Goal: Task Accomplishment & Management: Use online tool/utility

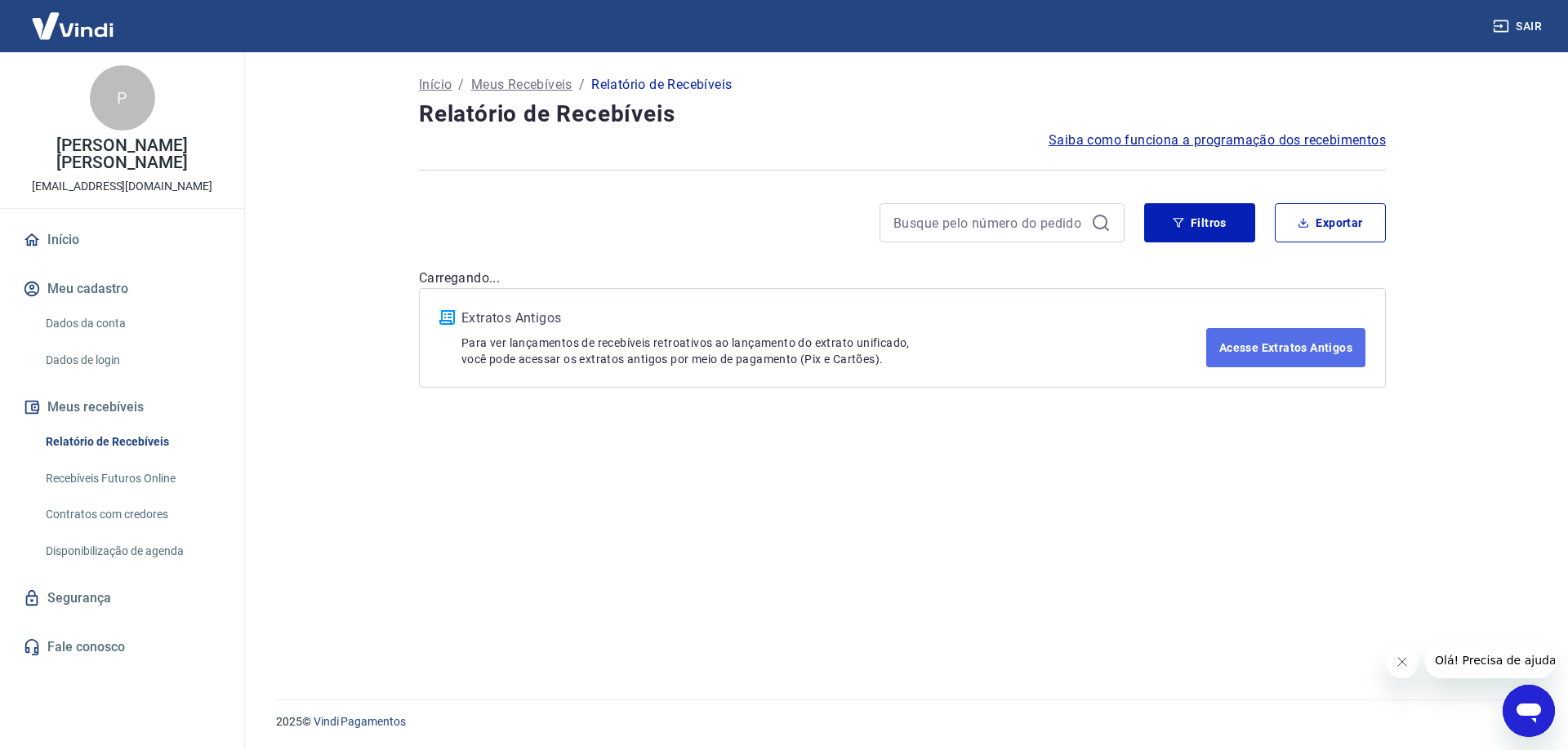
click at [1316, 347] on link "Acesse Extratos Antigos" at bounding box center [1285, 348] width 159 height 39
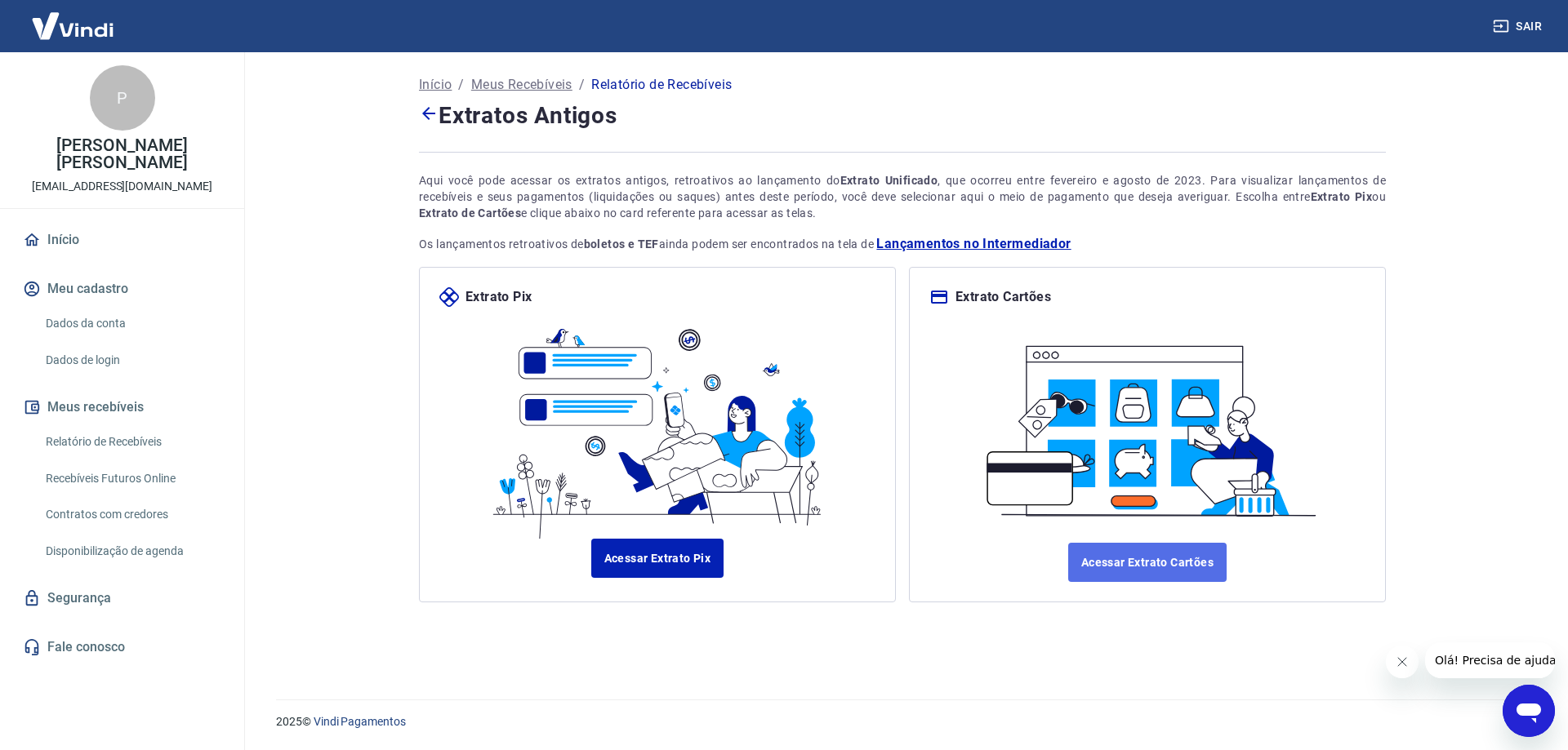
click at [1185, 562] on link "Acessar Extrato Cartões" at bounding box center [1147, 563] width 158 height 39
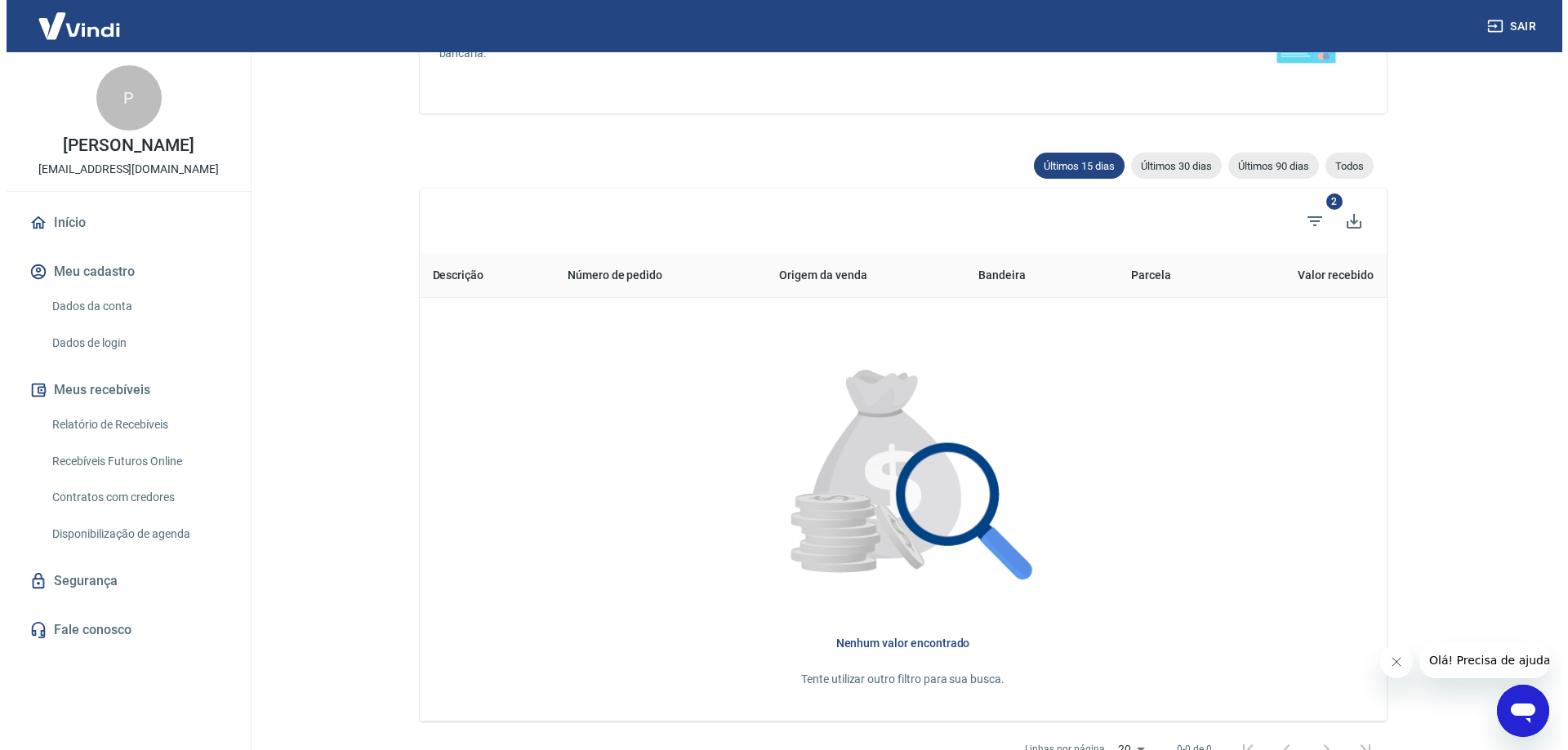
scroll to position [18, 0]
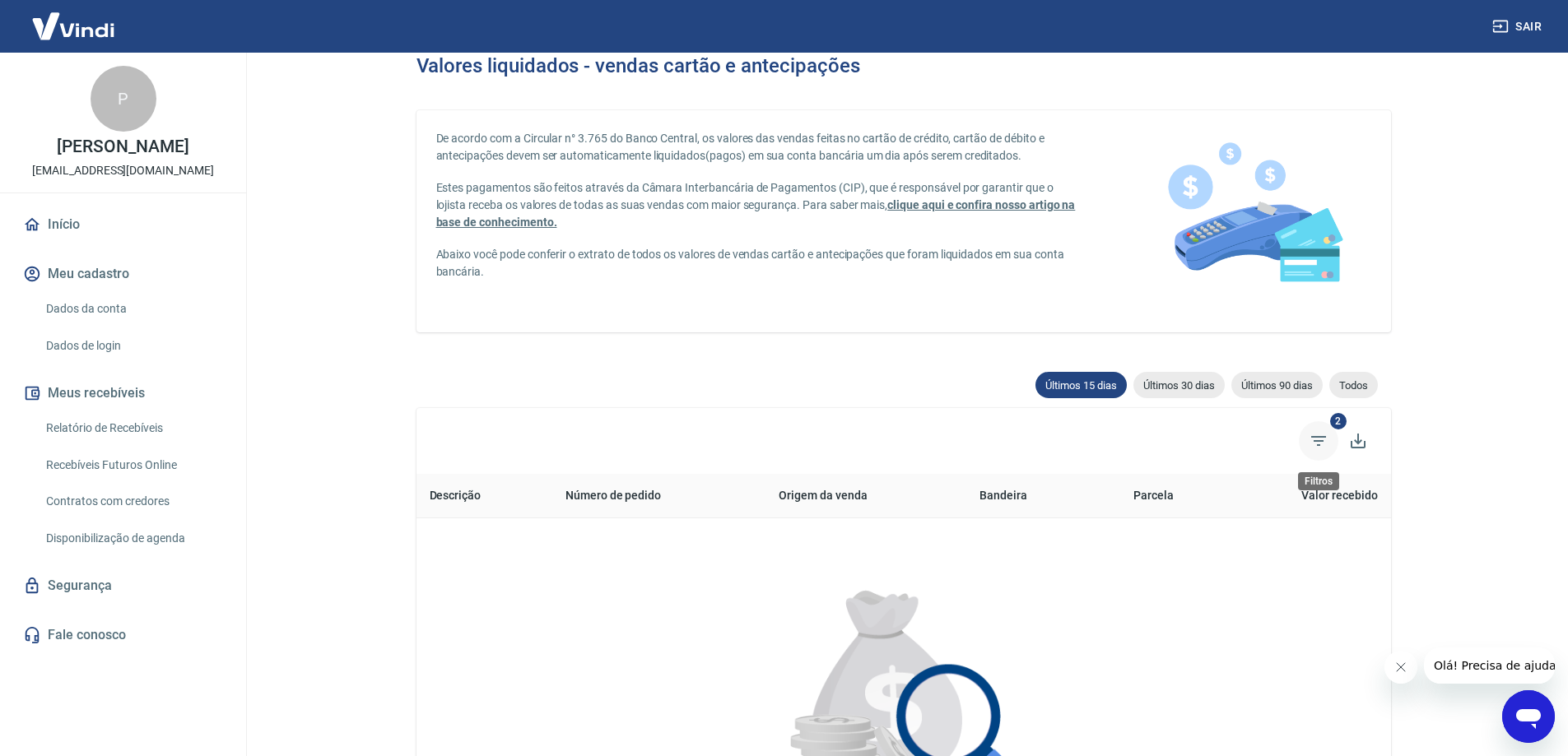
click at [1320, 433] on icon "Filtros" at bounding box center [1319, 441] width 20 height 20
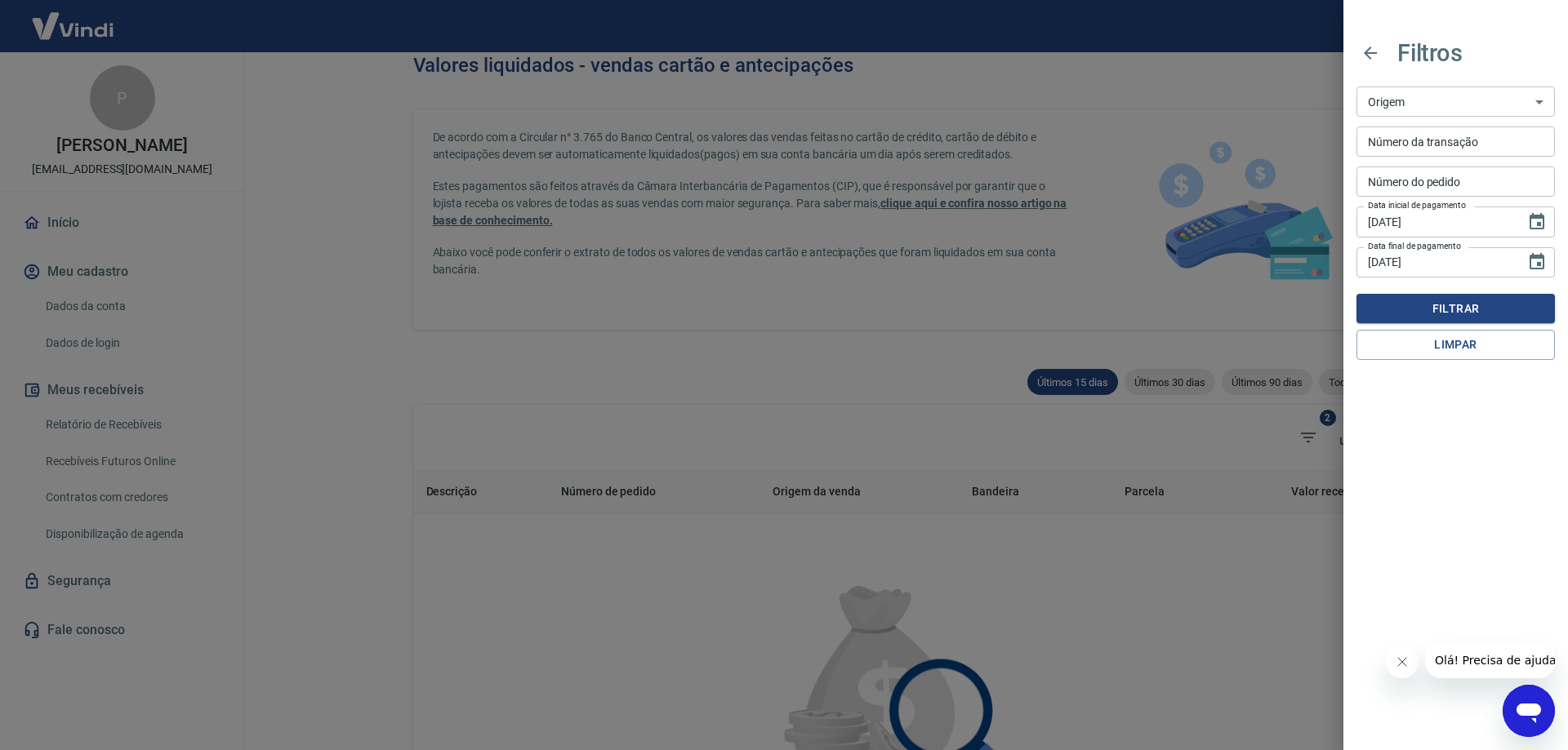
click at [1500, 97] on select "Maquininha Intermediador" at bounding box center [1455, 102] width 199 height 30
select select "intermediador"
click at [1356, 87] on select "Maquininha Intermediador" at bounding box center [1455, 102] width 199 height 30
click at [1538, 219] on icon "Choose date, selected date is 4 de set de 2025" at bounding box center [1537, 222] width 19 height 19
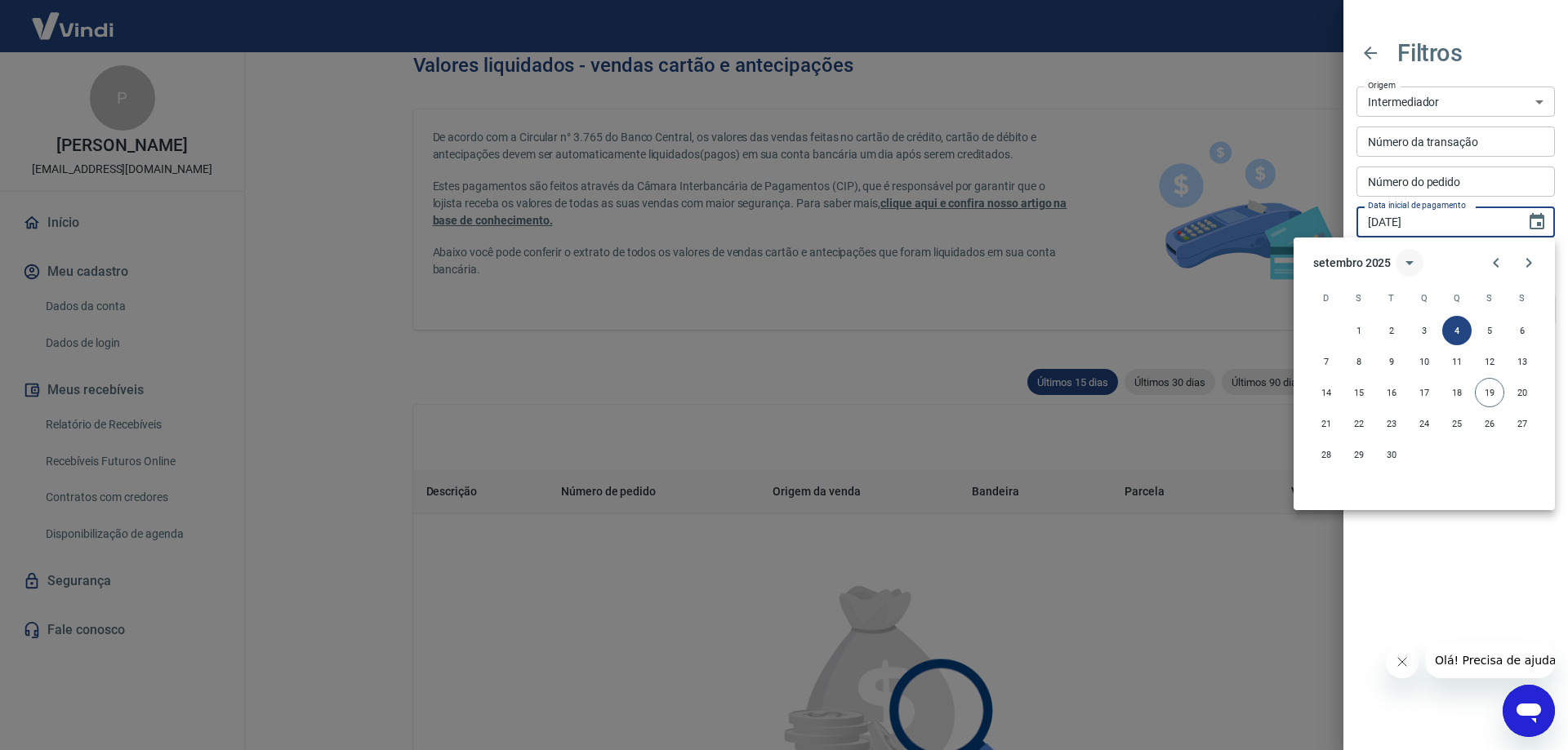
click at [1409, 255] on icon "calendar view is open, switch to year view" at bounding box center [1409, 263] width 19 height 19
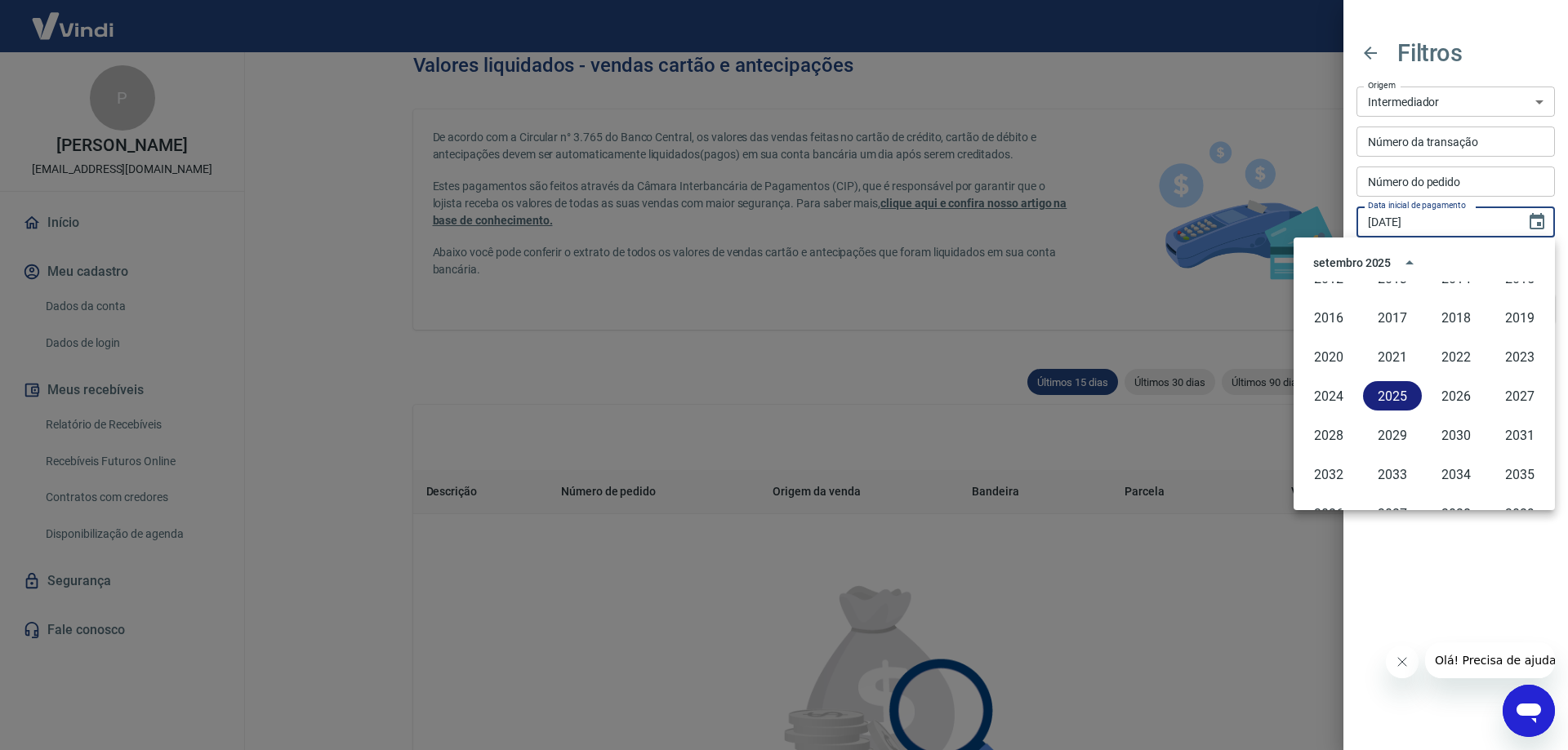
click at [1386, 394] on button "2025" at bounding box center [1392, 396] width 59 height 29
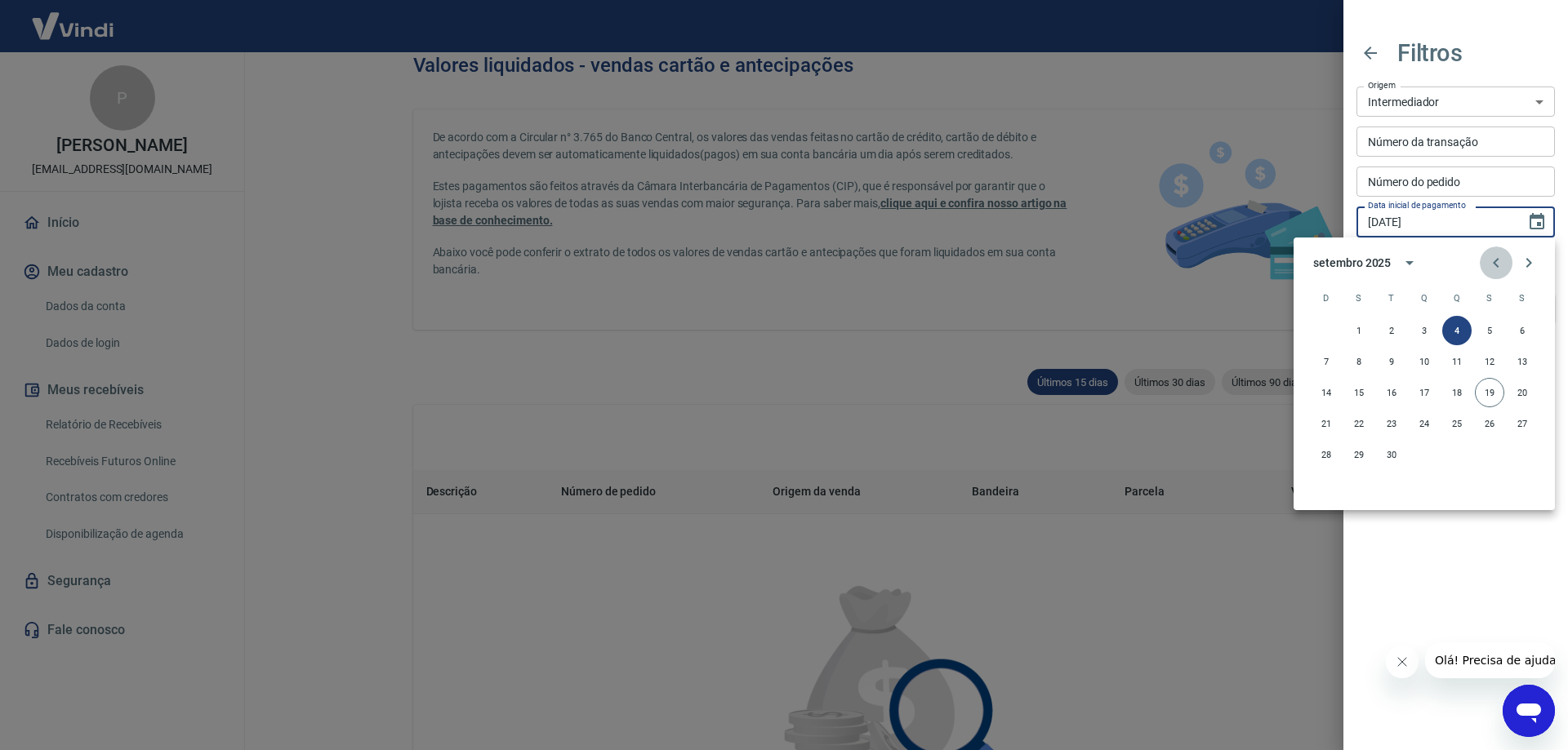
click at [1495, 261] on icon "Previous month" at bounding box center [1496, 262] width 5 height 10
click at [1422, 392] on button "13" at bounding box center [1423, 392] width 29 height 29
type input "13/08/2025"
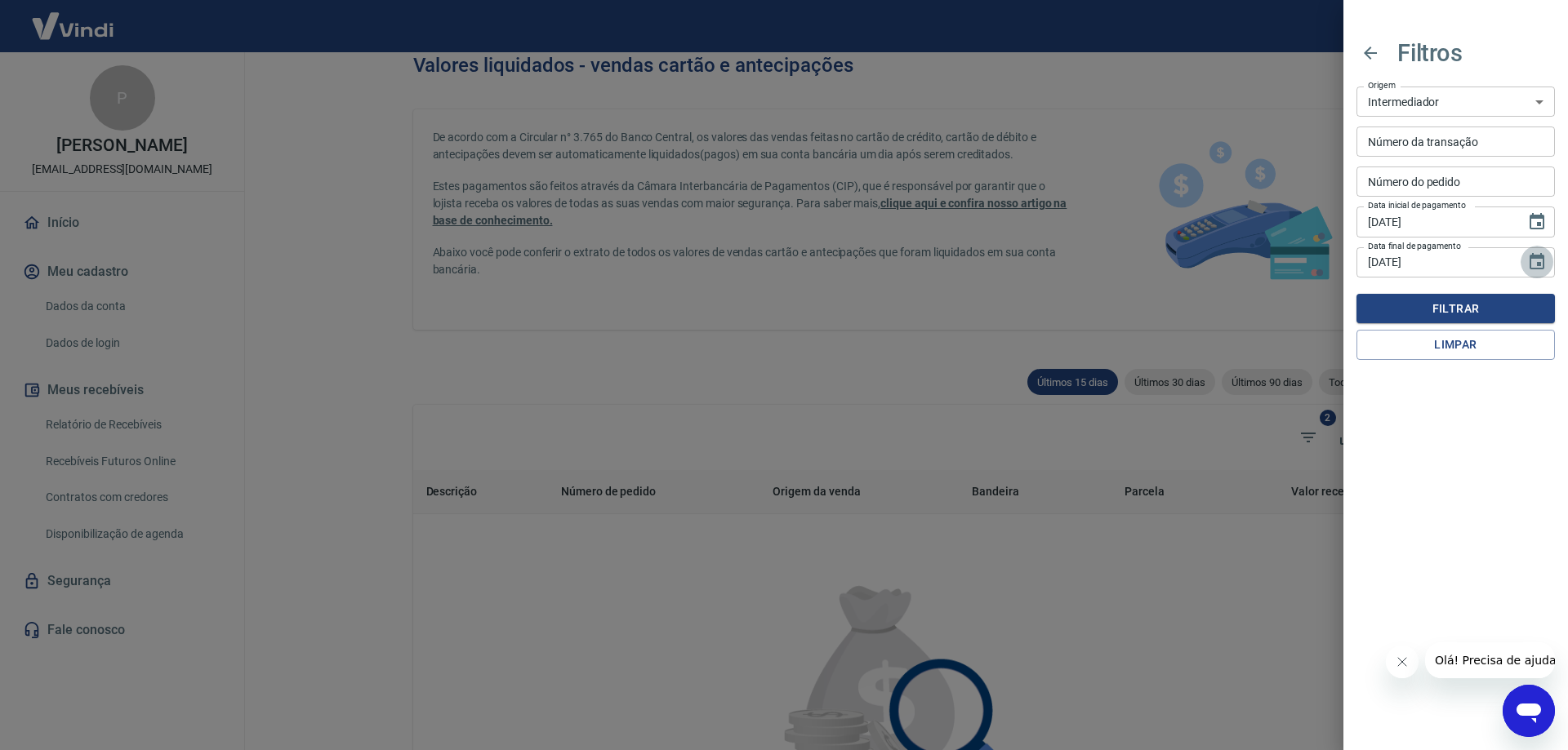
click at [1538, 262] on icon "Choose date, selected date is 19 de set de 2025" at bounding box center [1537, 262] width 19 height 19
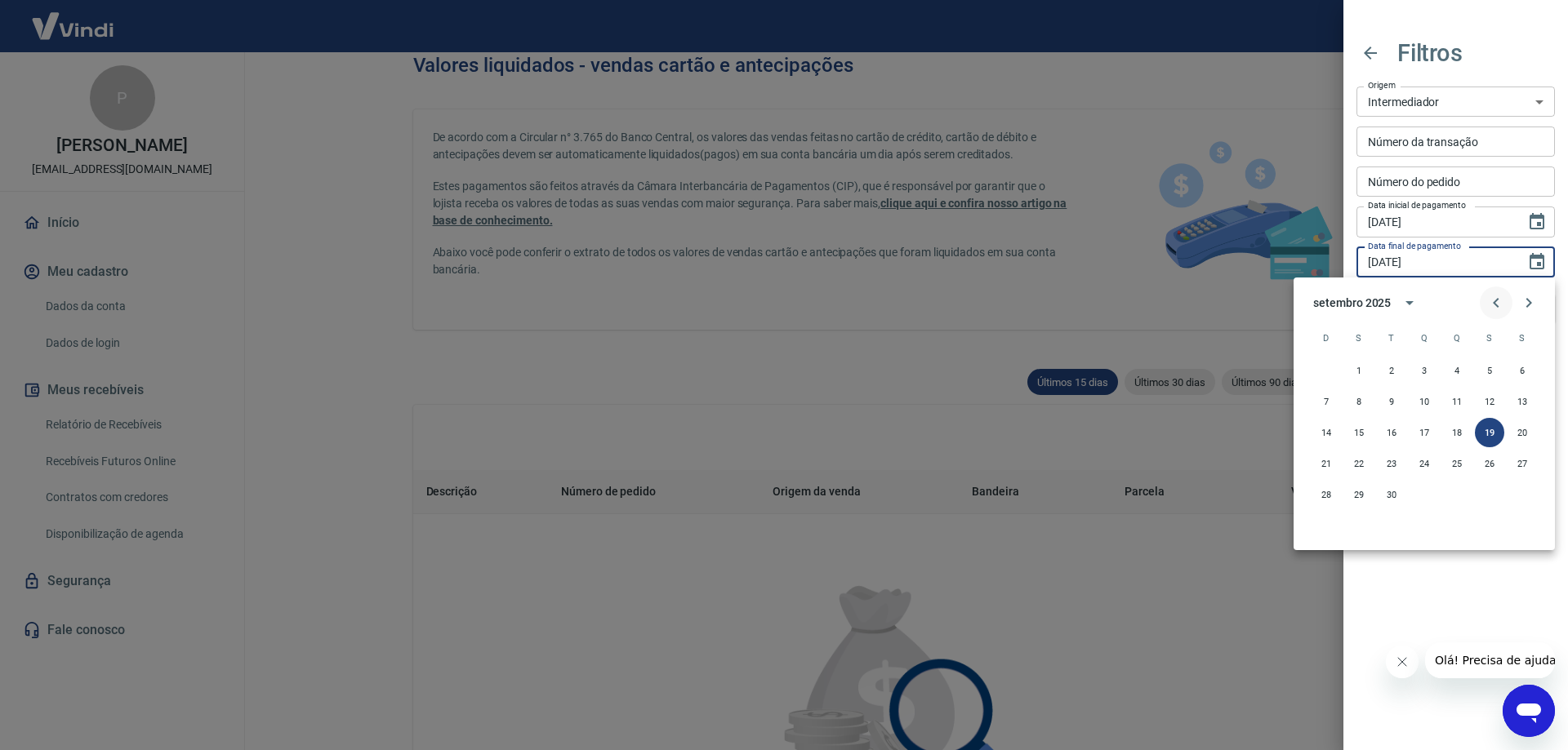
click at [1490, 299] on icon "Previous month" at bounding box center [1496, 303] width 19 height 19
click at [1424, 428] on button "13" at bounding box center [1423, 432] width 29 height 29
type input "13/08/2025"
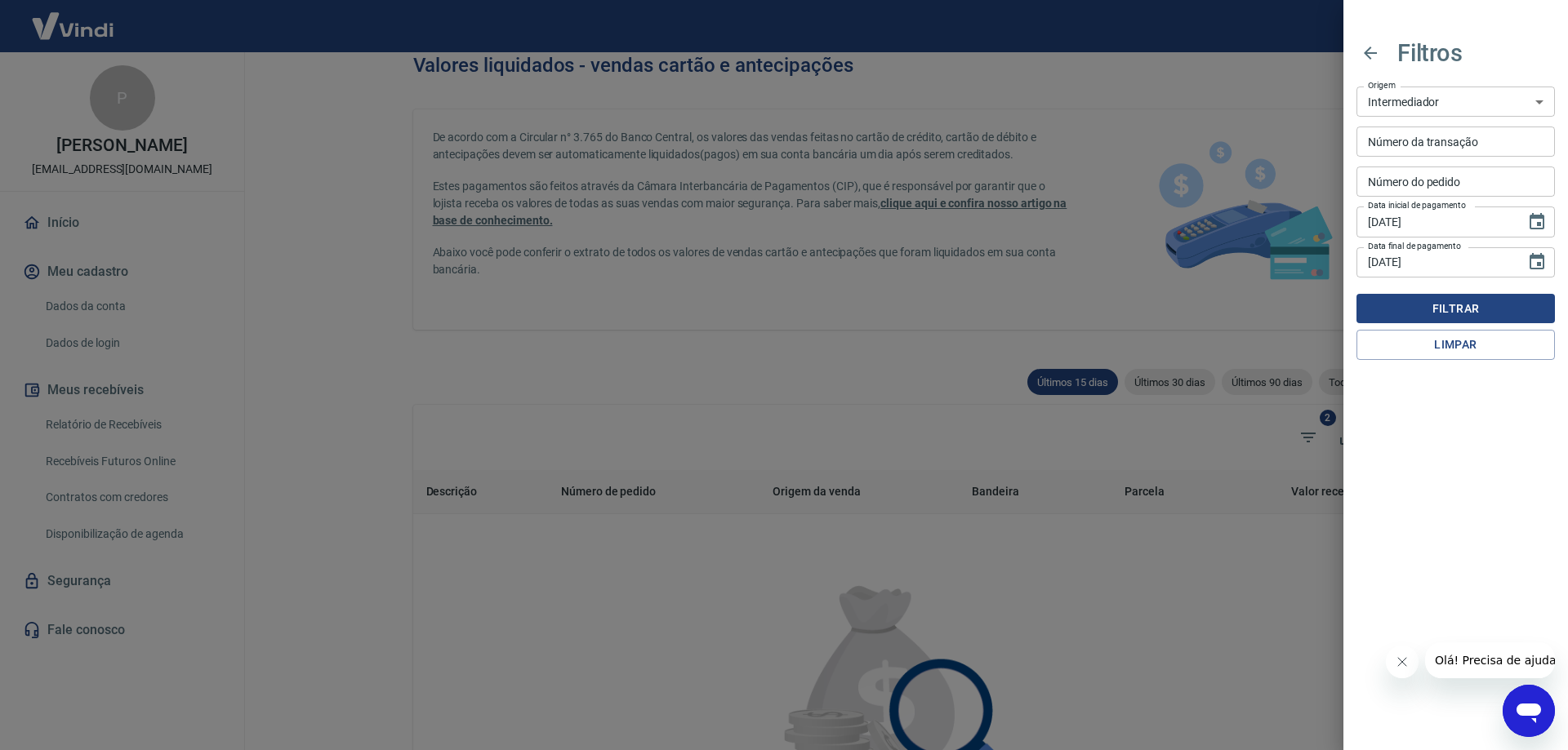
click at [1442, 307] on button "Filtrar" at bounding box center [1455, 309] width 199 height 30
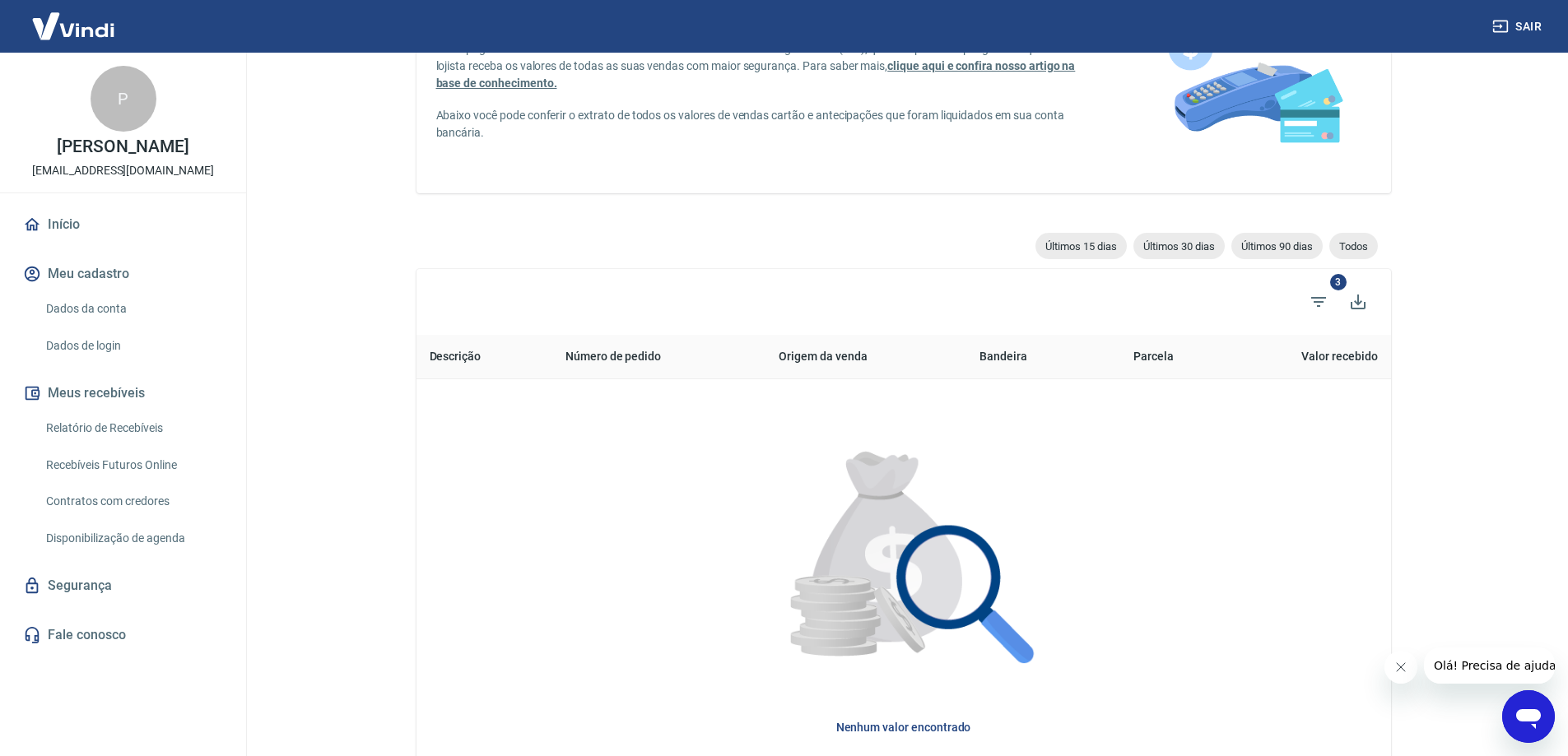
scroll to position [101, 0]
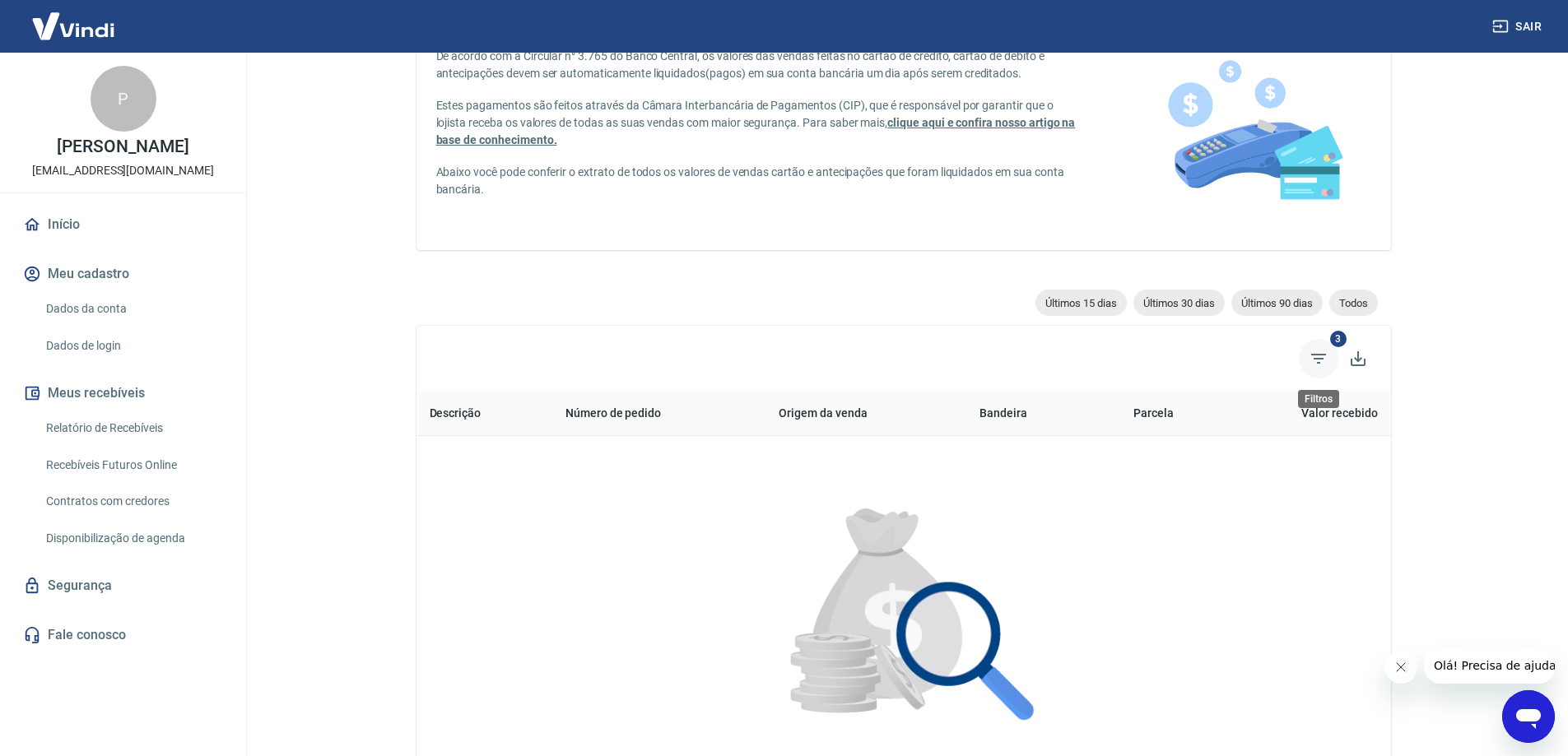
click at [1328, 347] on span "Filtros" at bounding box center [1319, 359] width 39 height 39
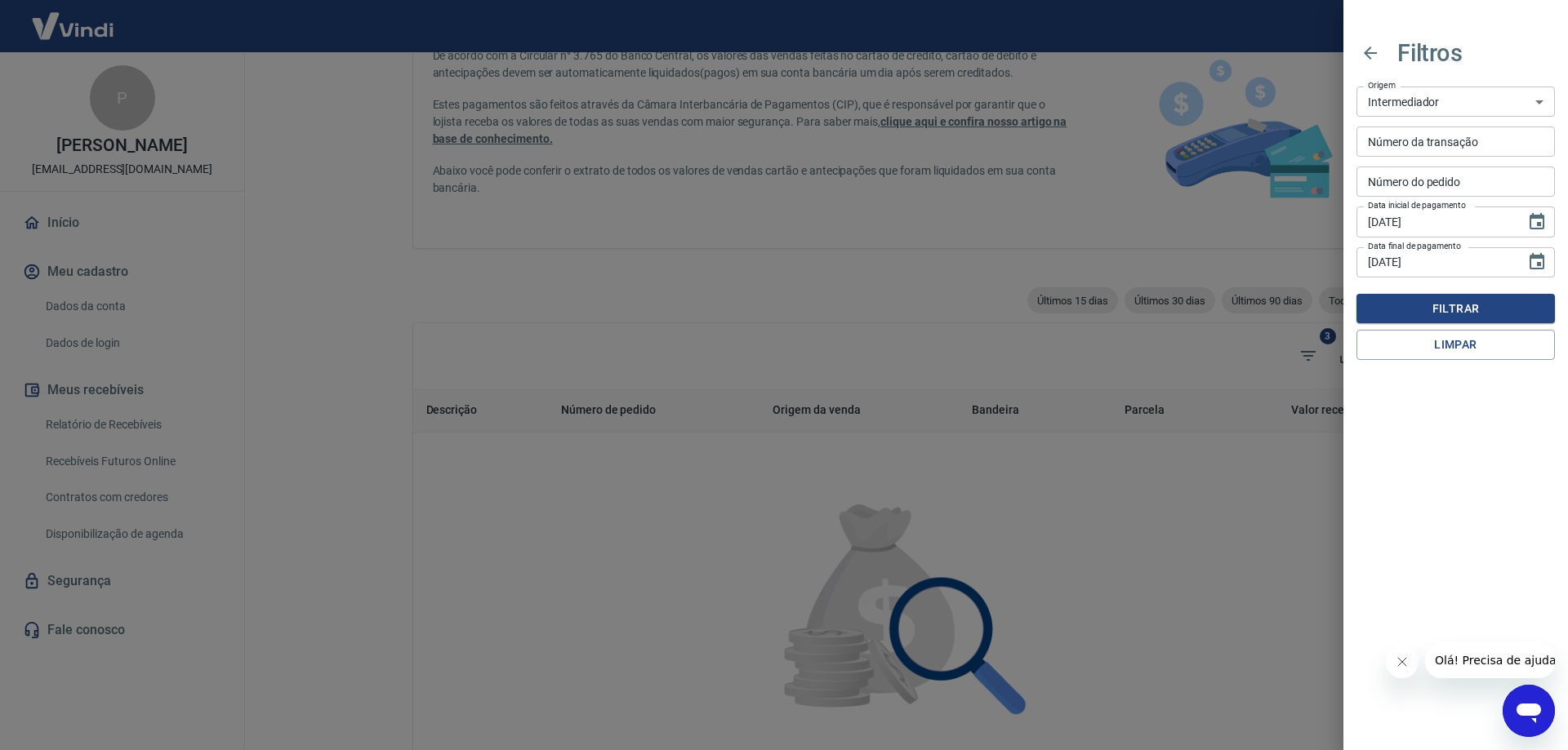
click at [909, 349] on div at bounding box center [784, 375] width 1568 height 750
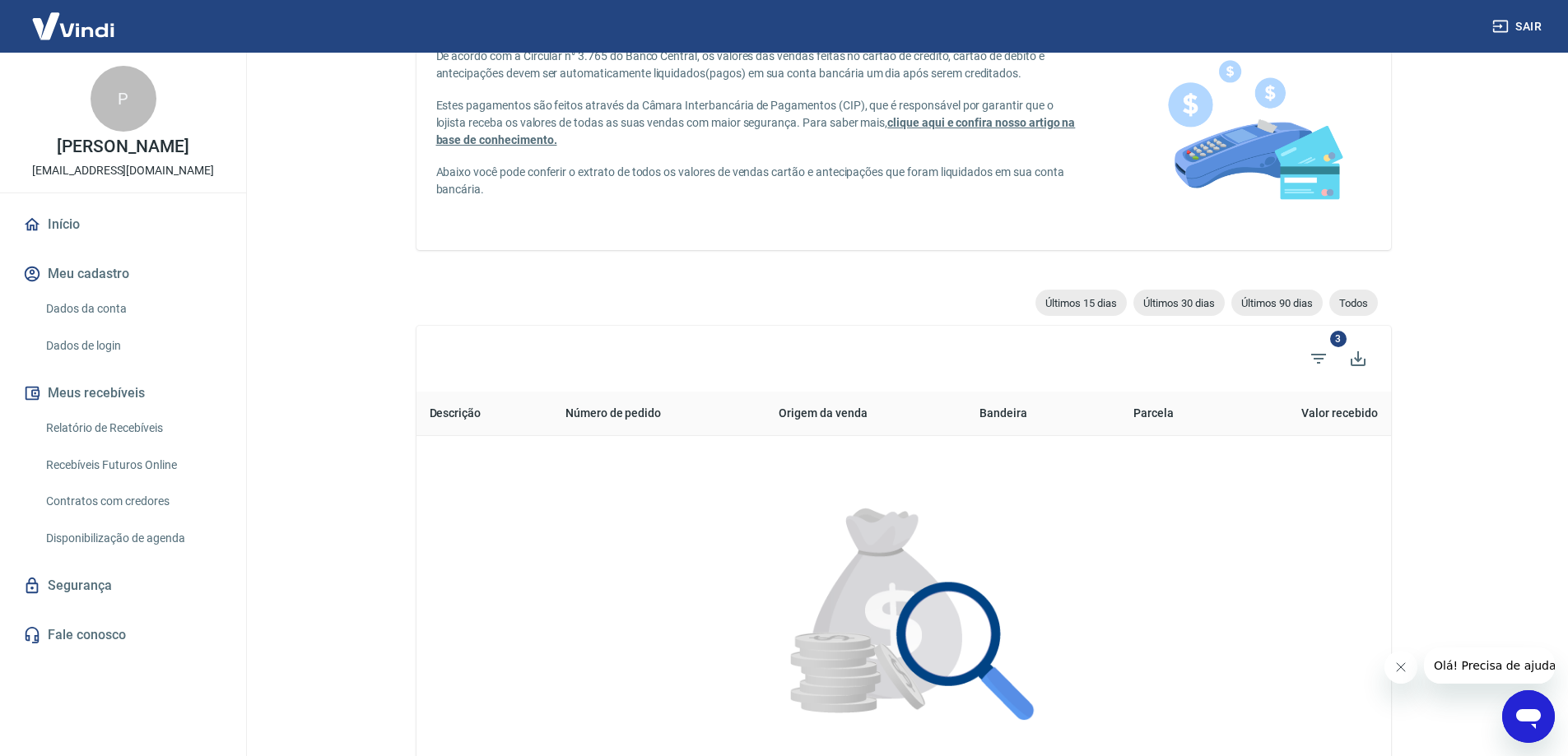
click at [82, 441] on link "Relatório de Recebíveis" at bounding box center [133, 428] width 187 height 34
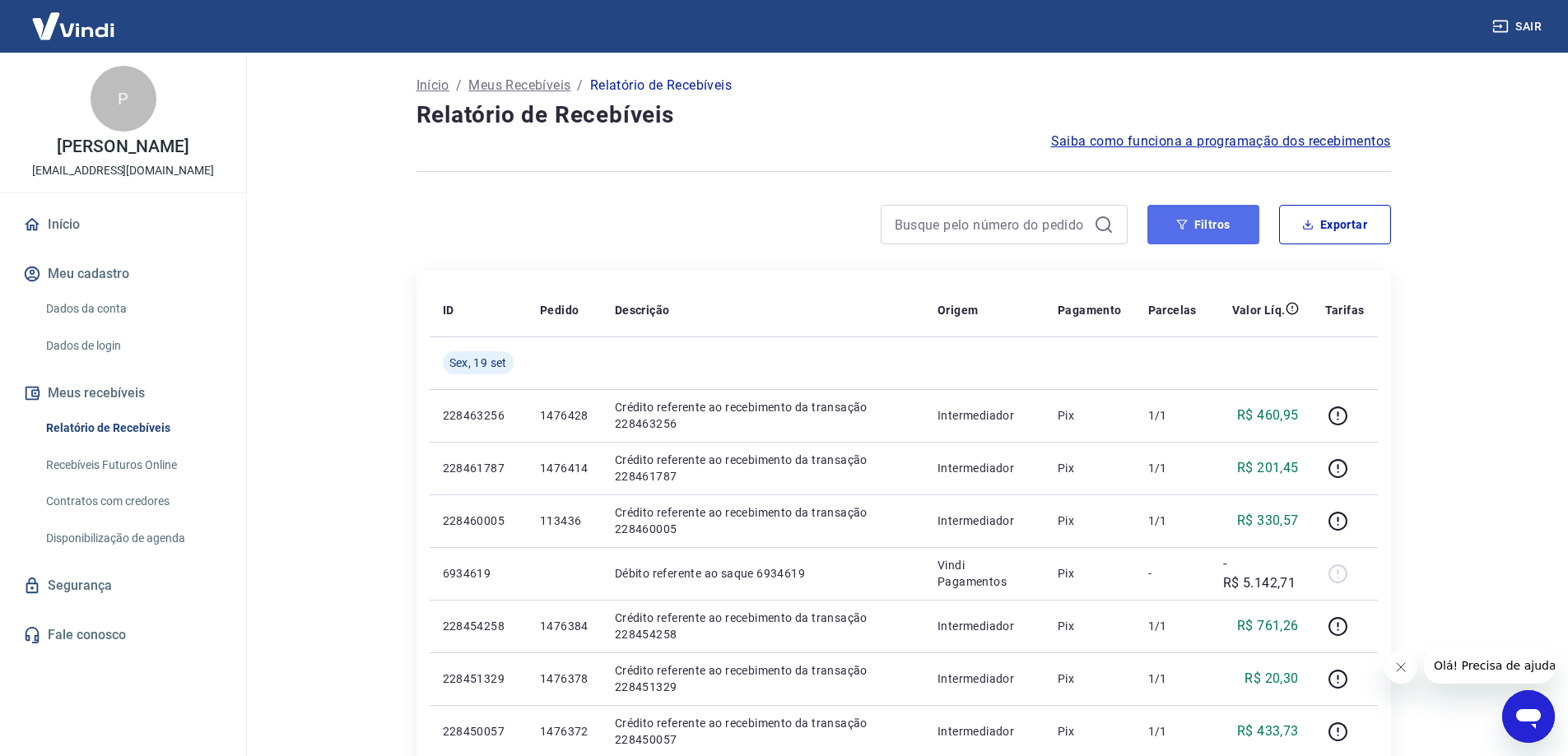
click at [1193, 223] on button "Filtros" at bounding box center [1204, 224] width 112 height 39
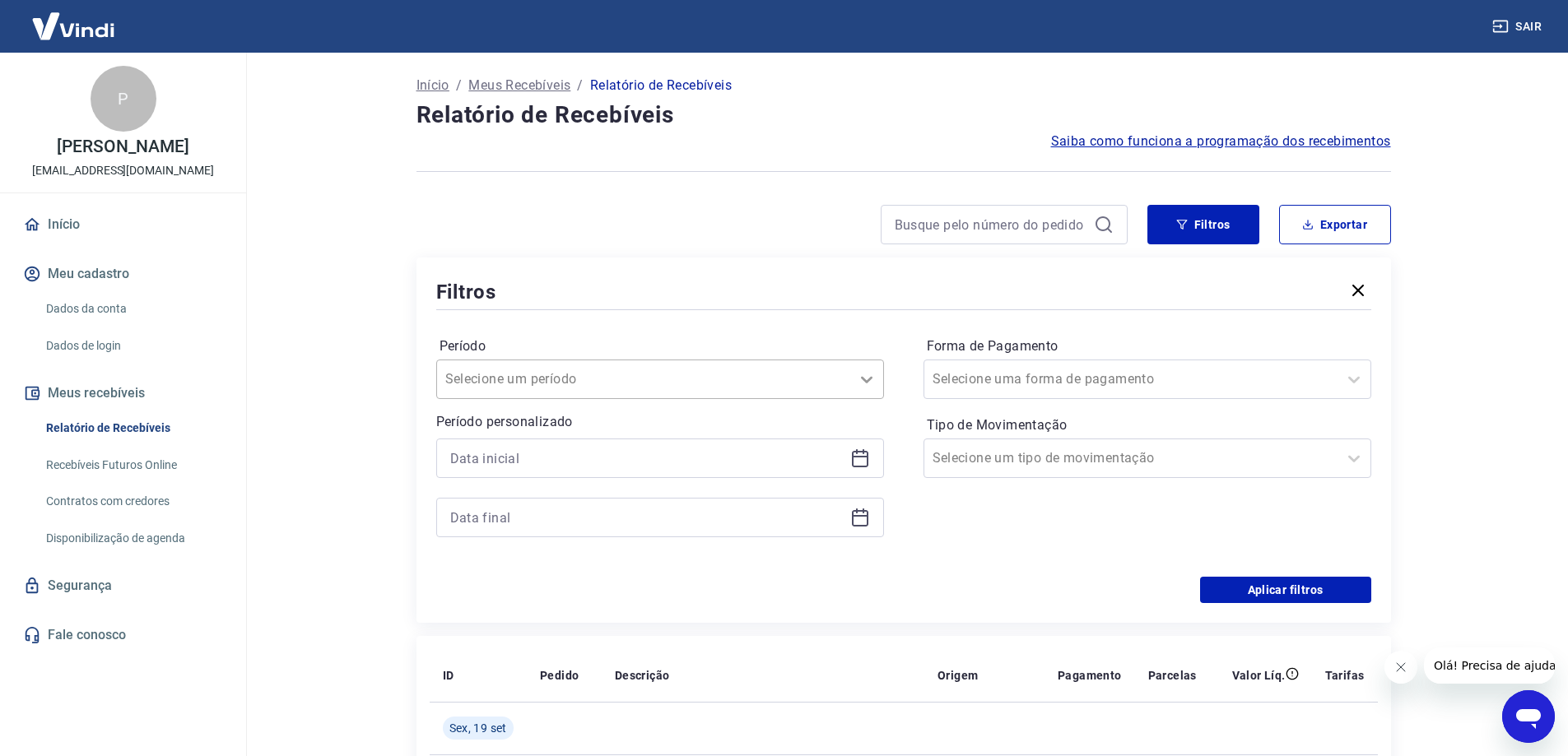
click at [859, 378] on icon at bounding box center [866, 379] width 20 height 20
click at [527, 617] on div "Últimos 90 dias" at bounding box center [660, 622] width 448 height 33
click at [848, 462] on div at bounding box center [660, 459] width 448 height 39
click at [860, 461] on icon at bounding box center [860, 459] width 20 height 20
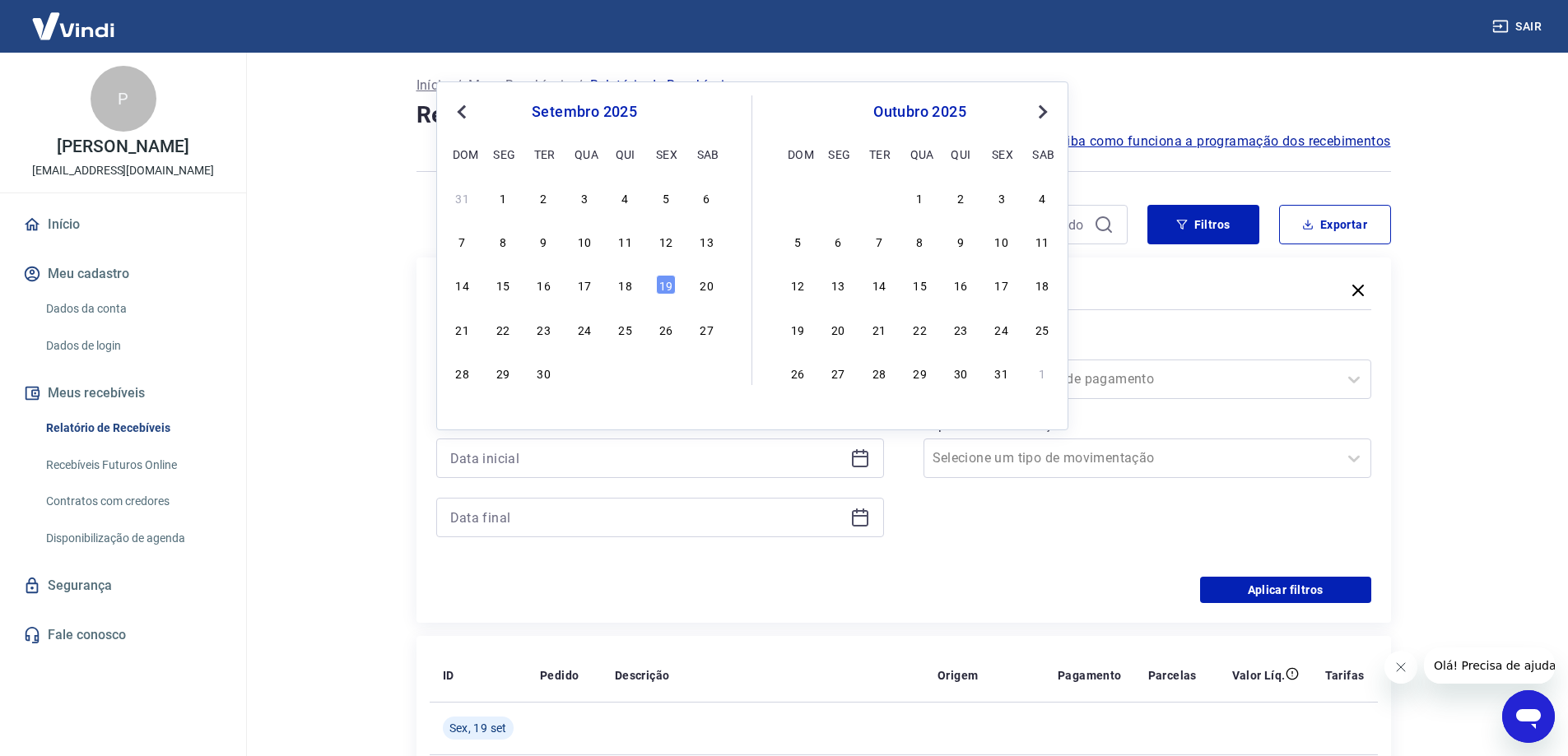
click at [463, 107] on span "Previous Month" at bounding box center [463, 111] width 0 height 19
click at [581, 286] on div "13" at bounding box center [584, 285] width 20 height 20
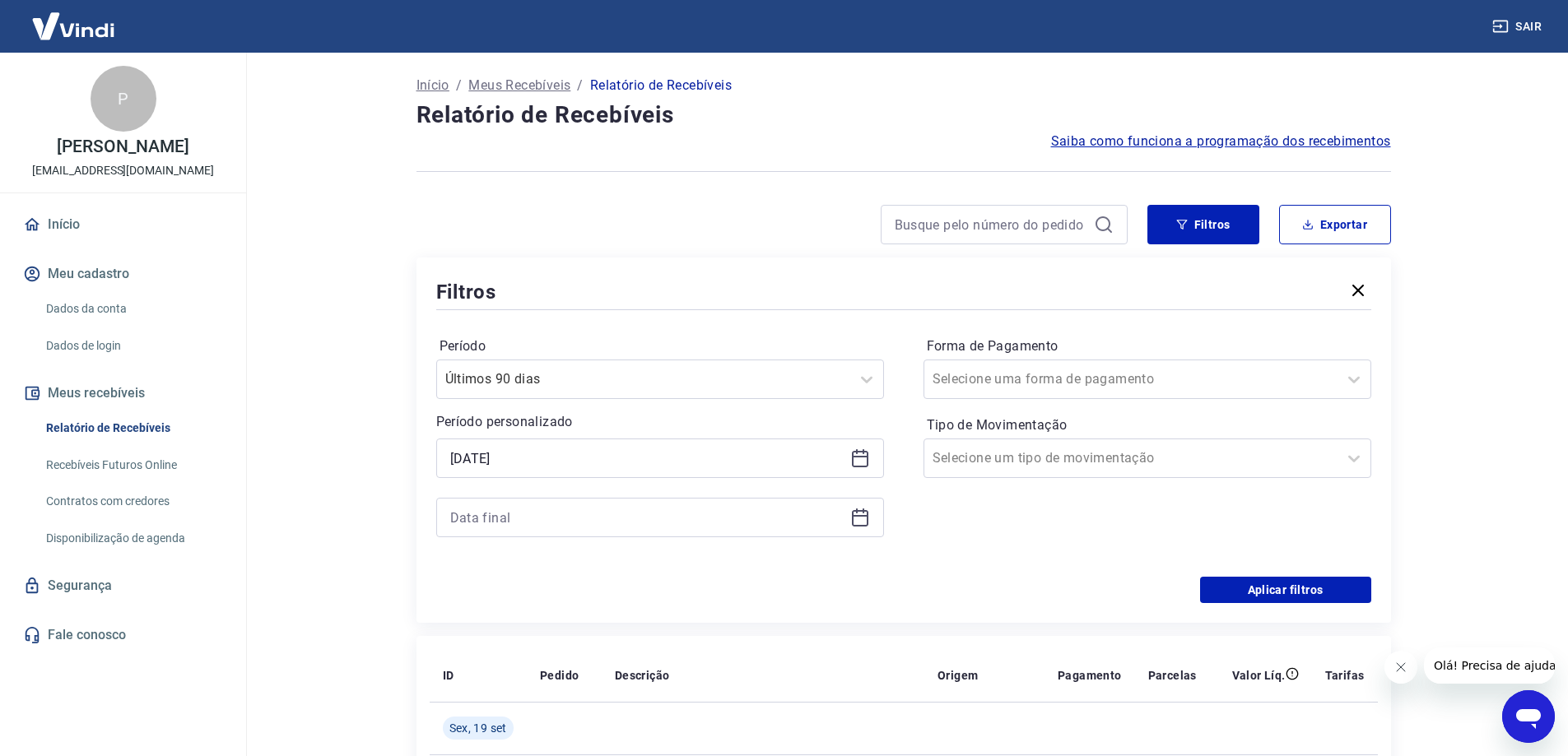
type input "13/08/2025"
click at [856, 516] on icon at bounding box center [860, 516] width 16 height 2
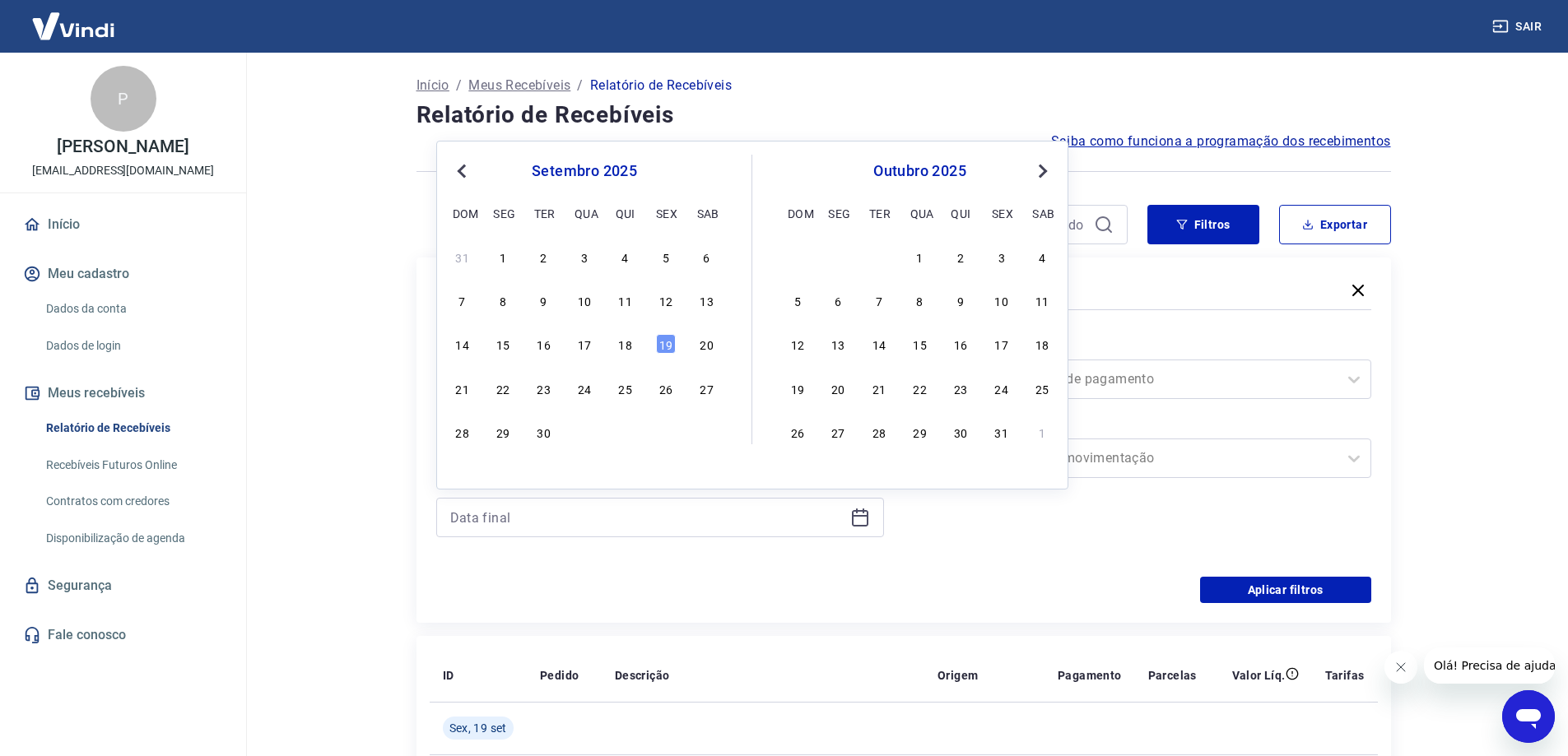
click at [463, 166] on span "Previous Month" at bounding box center [463, 170] width 0 height 19
click at [573, 345] on div "10 11 12 13 14 15 16" at bounding box center [584, 344] width 268 height 24
drag, startPoint x: 581, startPoint y: 342, endPoint x: 955, endPoint y: 558, distance: 431.9
click at [581, 341] on div "13" at bounding box center [584, 344] width 20 height 20
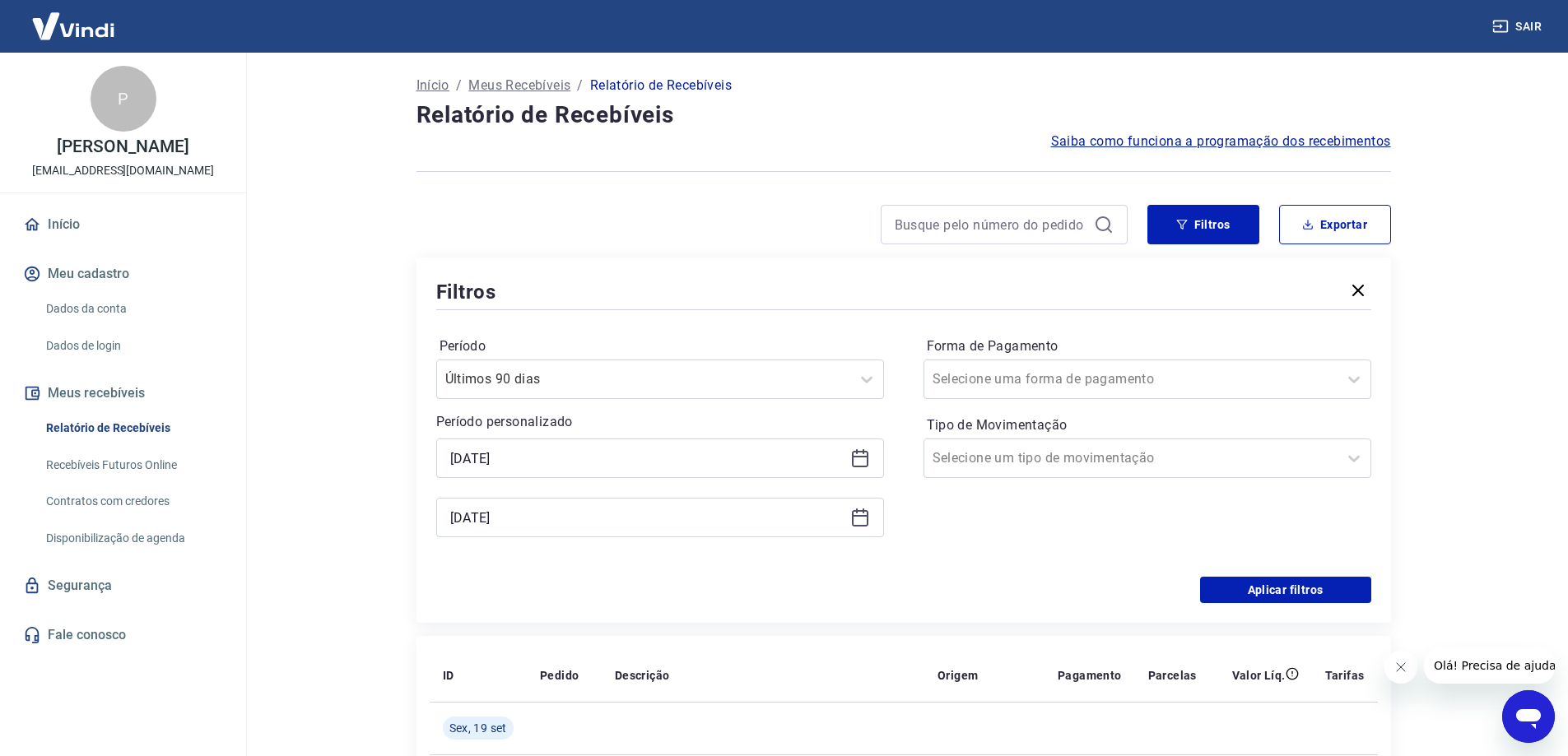
type input "13/08/2025"
click at [940, 564] on div "Período Últimos 90 dias Período personalizado Selected date: quarta-feira, 13 d…" at bounding box center [904, 445] width 935 height 264
click at [1104, 380] on div at bounding box center [1131, 379] width 397 height 23
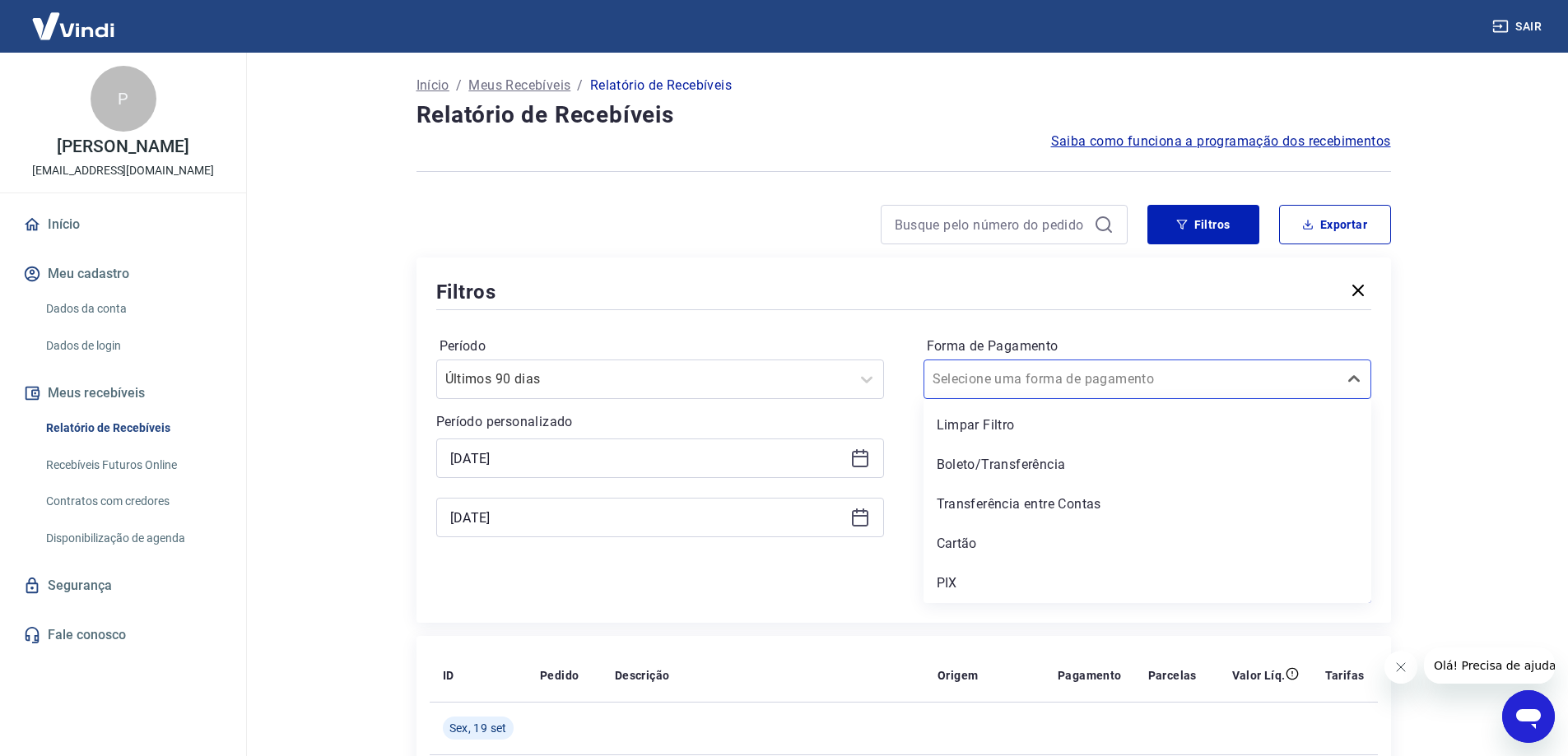
click at [833, 581] on div "Aplicar filtros" at bounding box center [904, 590] width 935 height 27
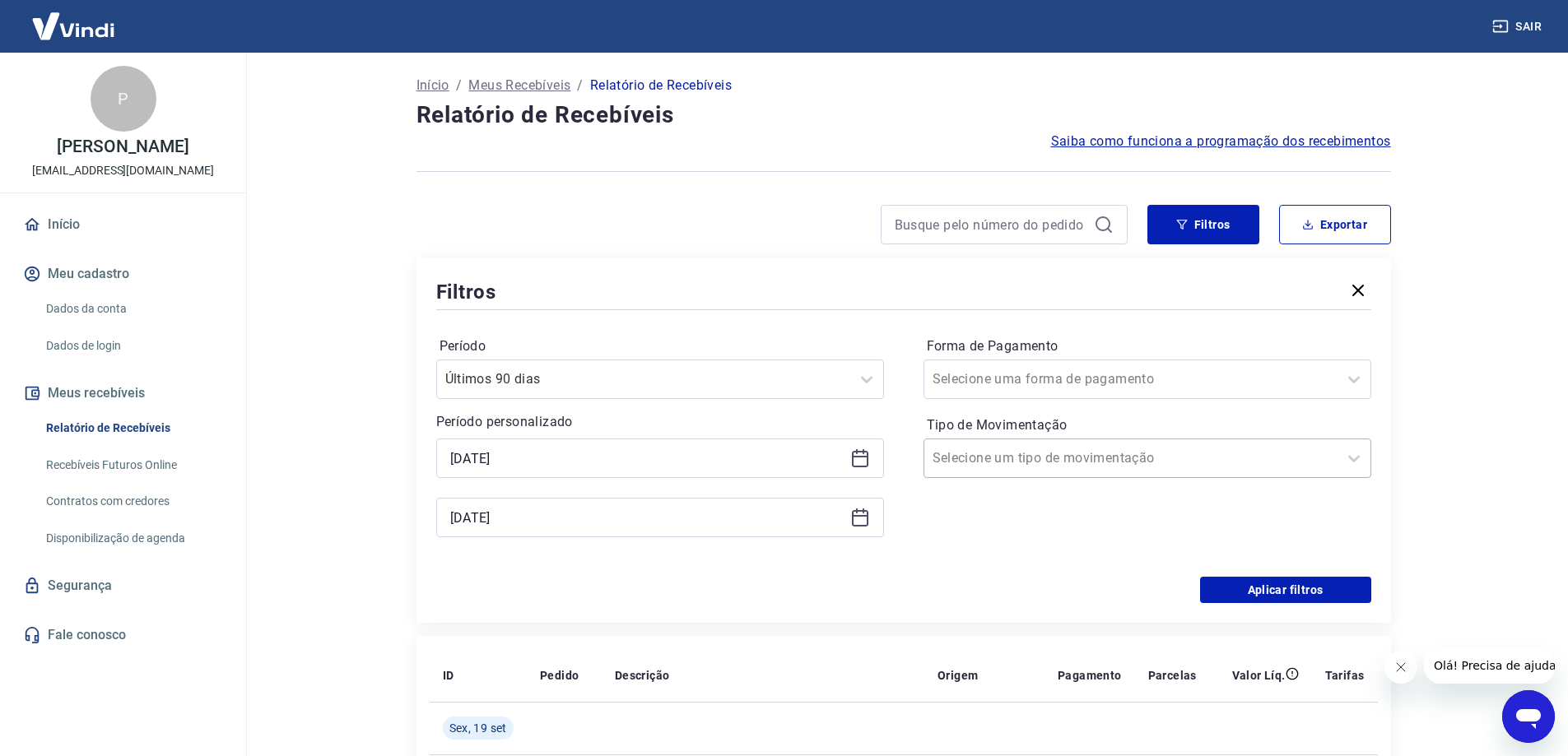
click at [1169, 462] on div at bounding box center [1131, 459] width 397 height 23
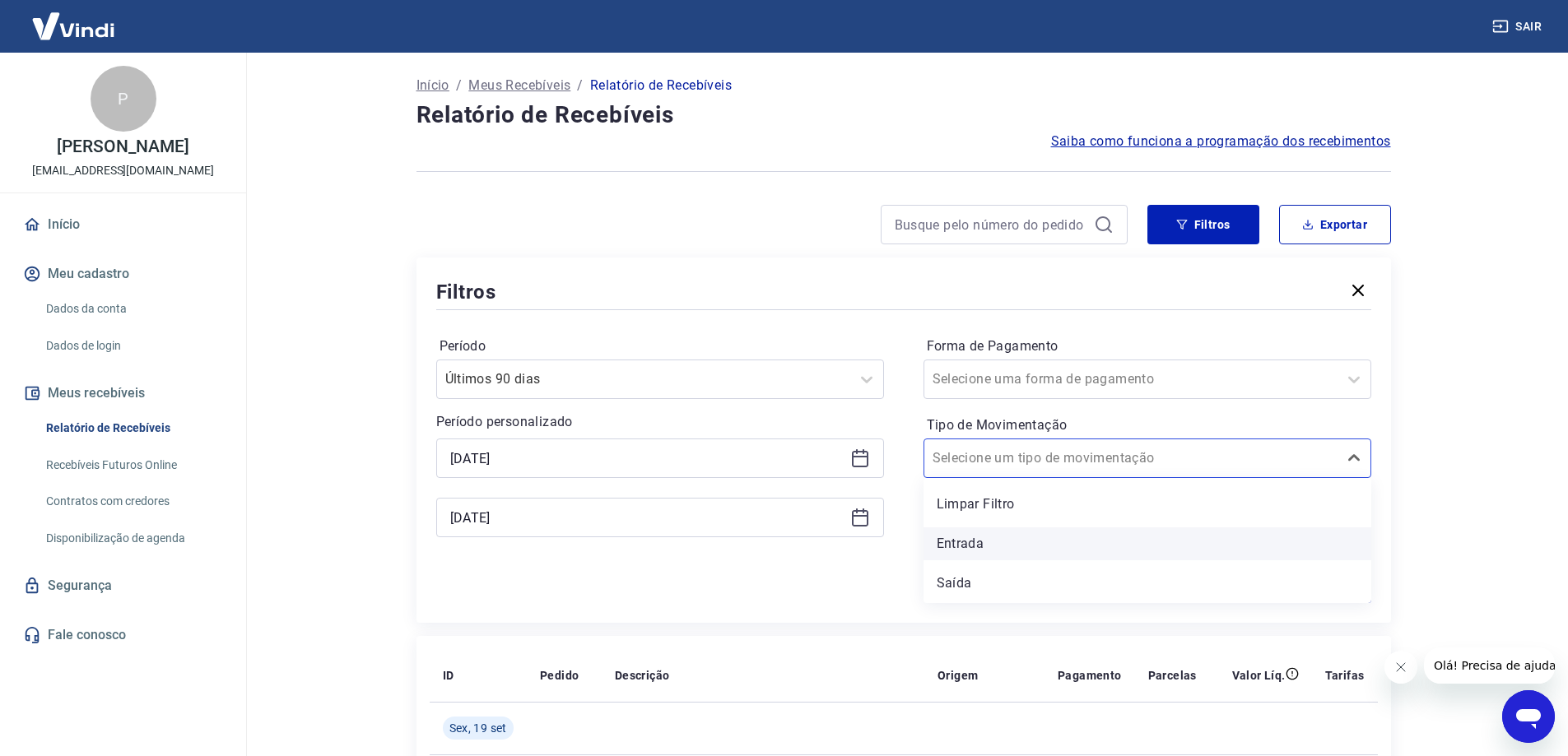
click at [955, 540] on div "Entrada" at bounding box center [1147, 544] width 448 height 33
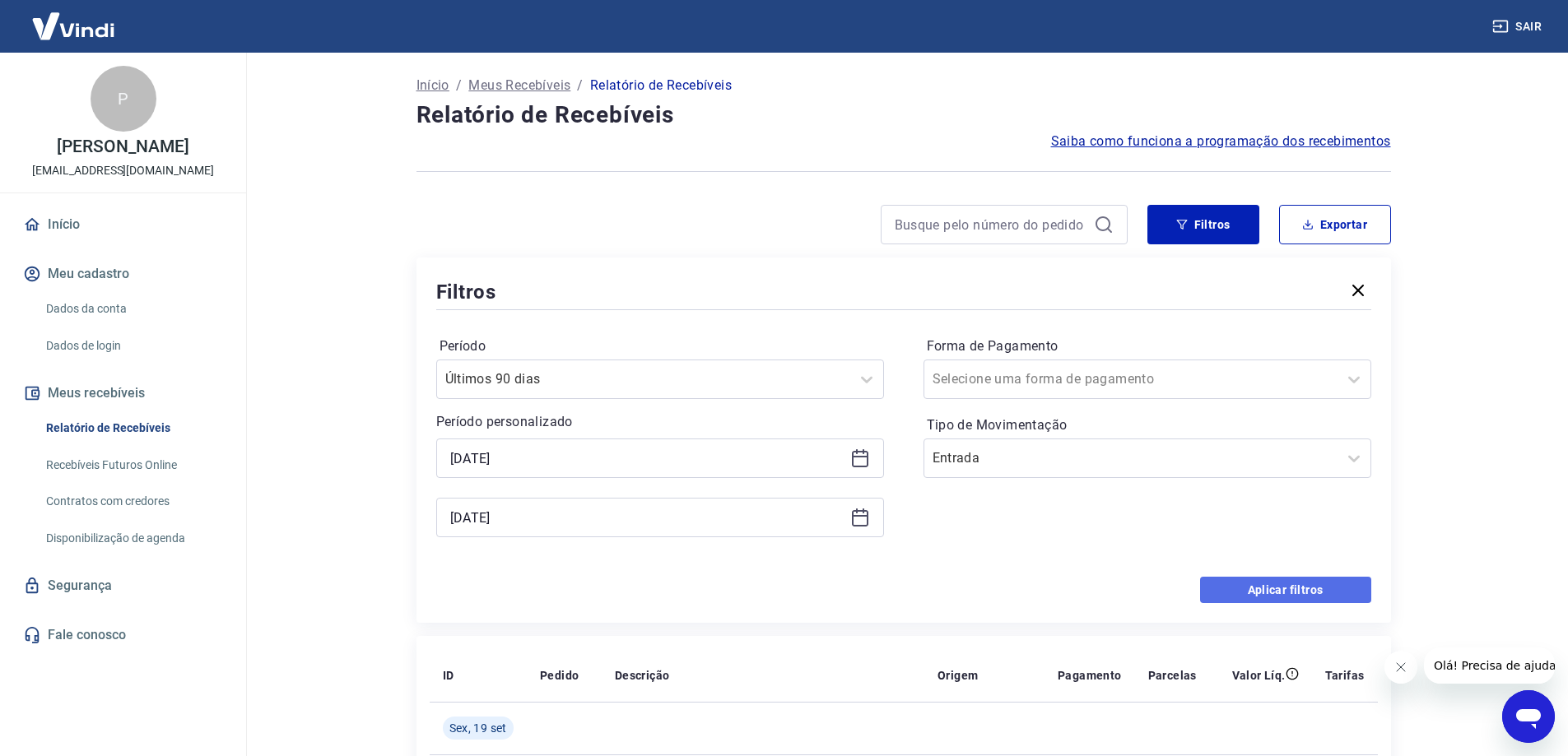
click at [1245, 595] on button "Aplicar filtros" at bounding box center [1286, 590] width 171 height 27
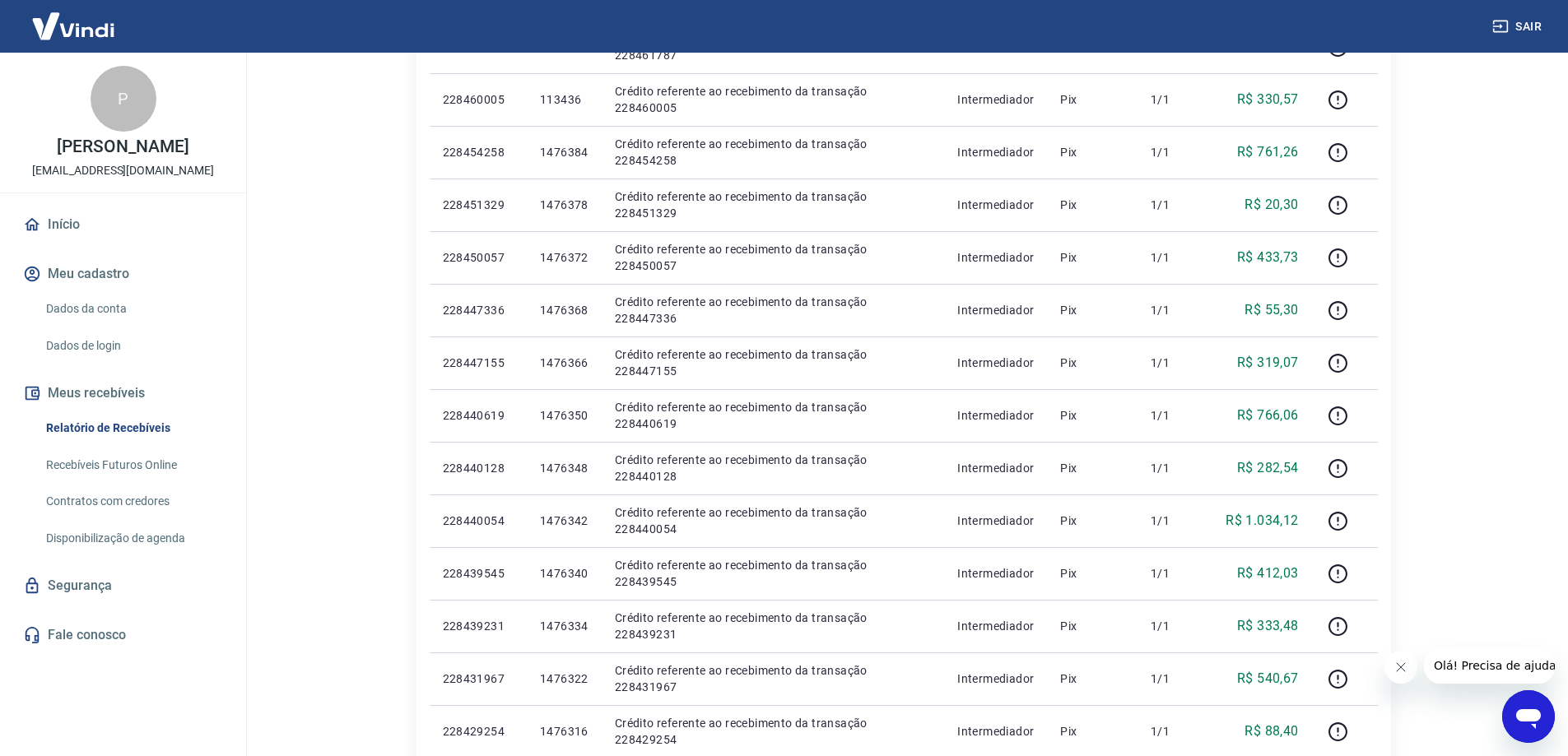
scroll to position [134, 0]
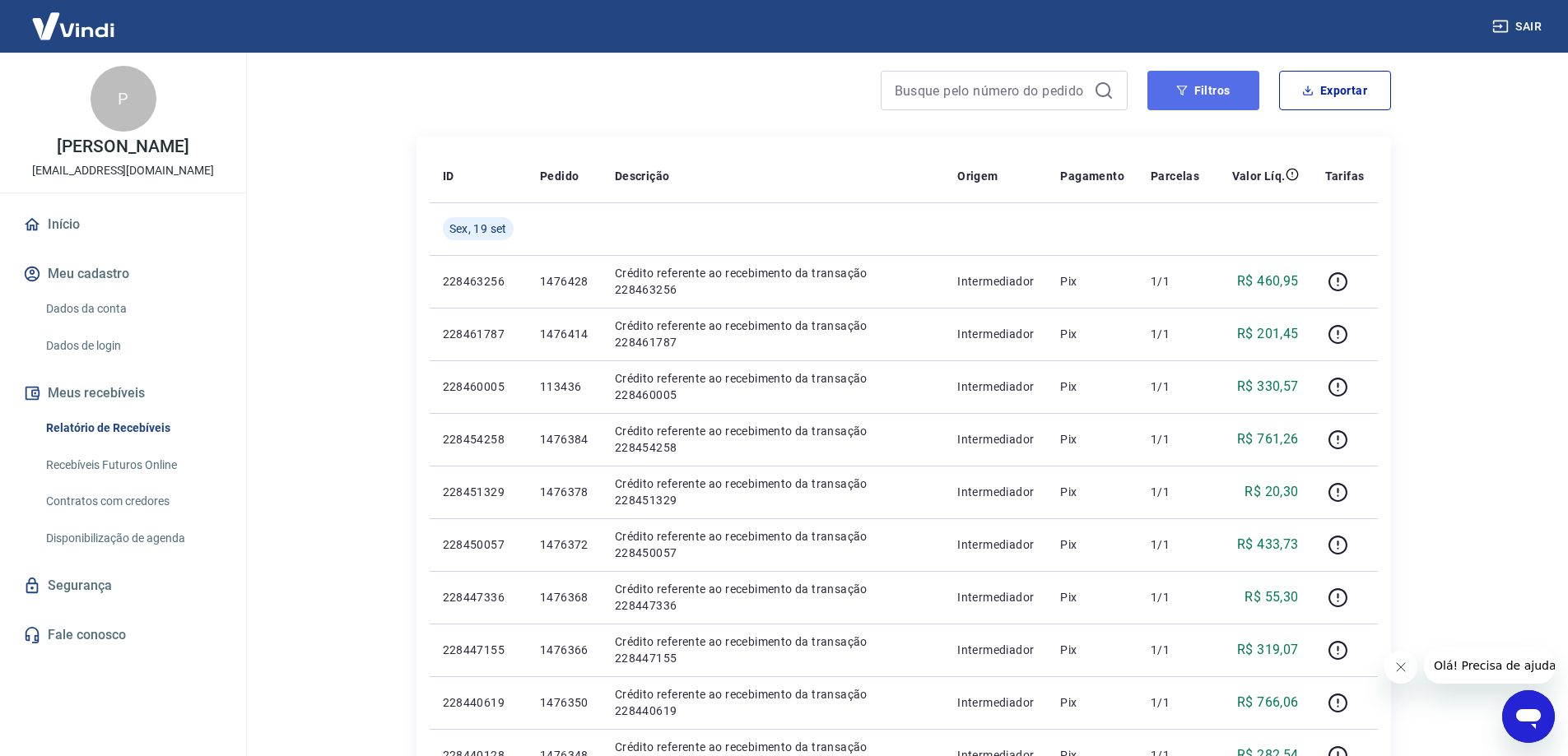
click at [1197, 84] on button "Filtros" at bounding box center [1204, 90] width 112 height 39
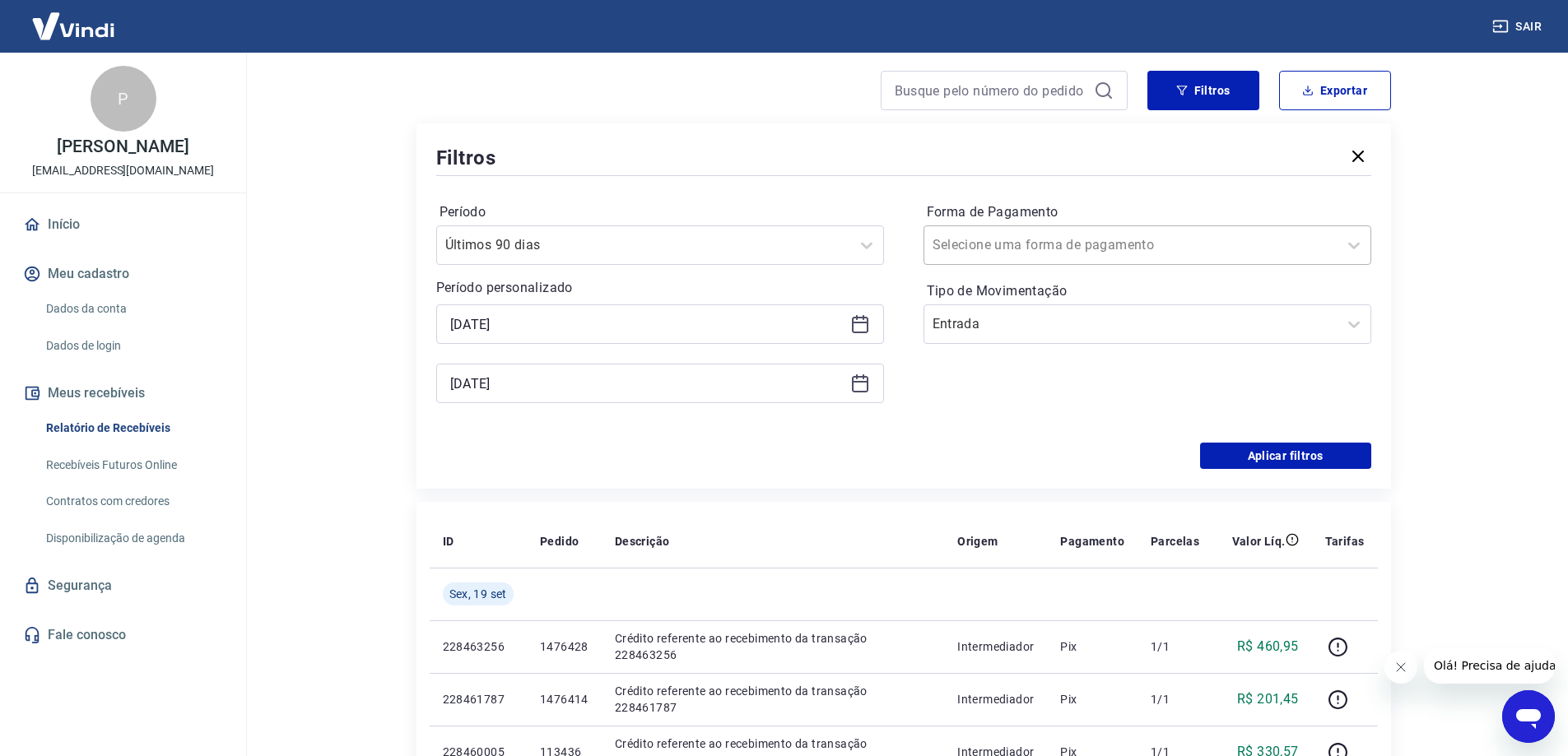
click at [1093, 237] on div at bounding box center [1131, 246] width 397 height 23
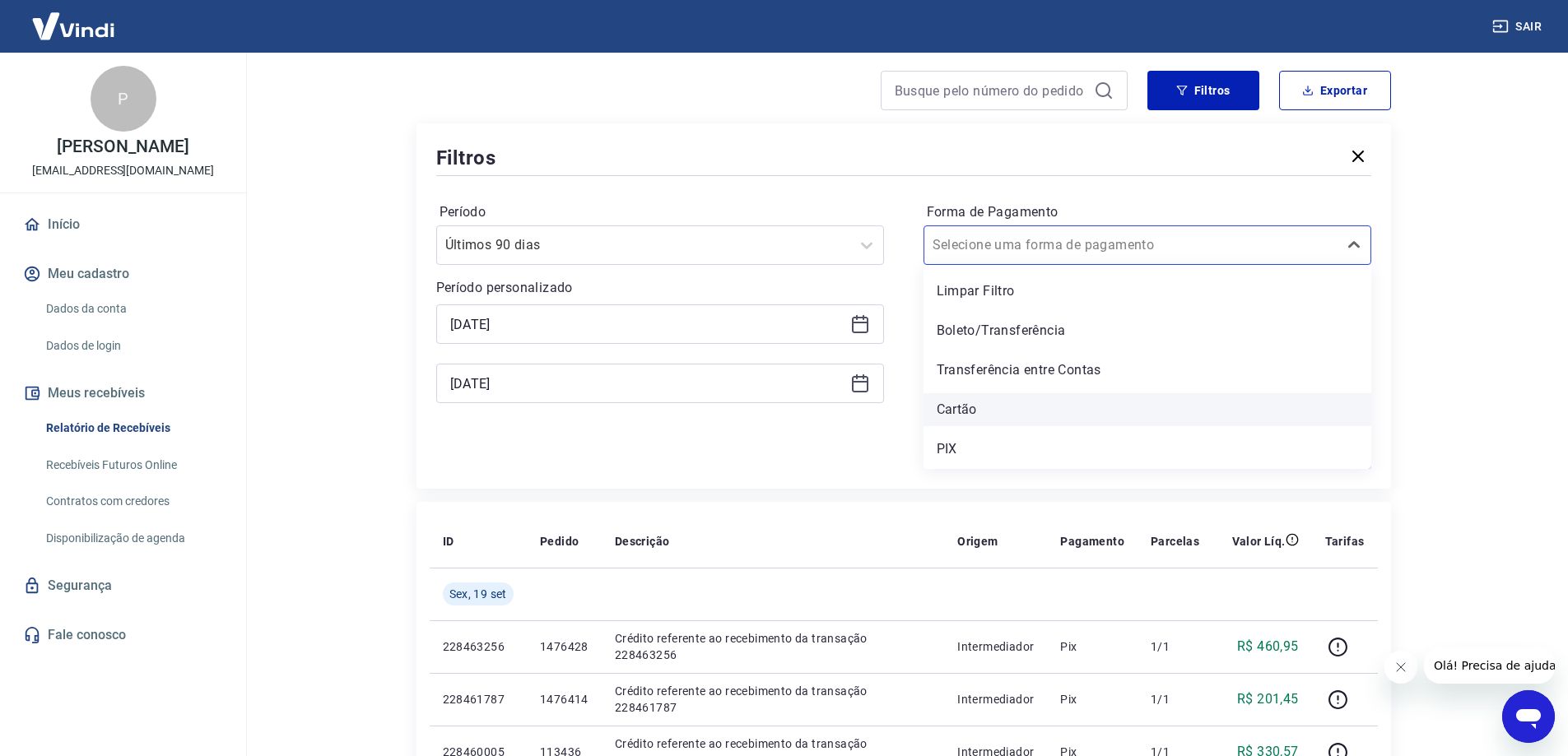
click at [987, 410] on div "Cartão" at bounding box center [1147, 410] width 448 height 33
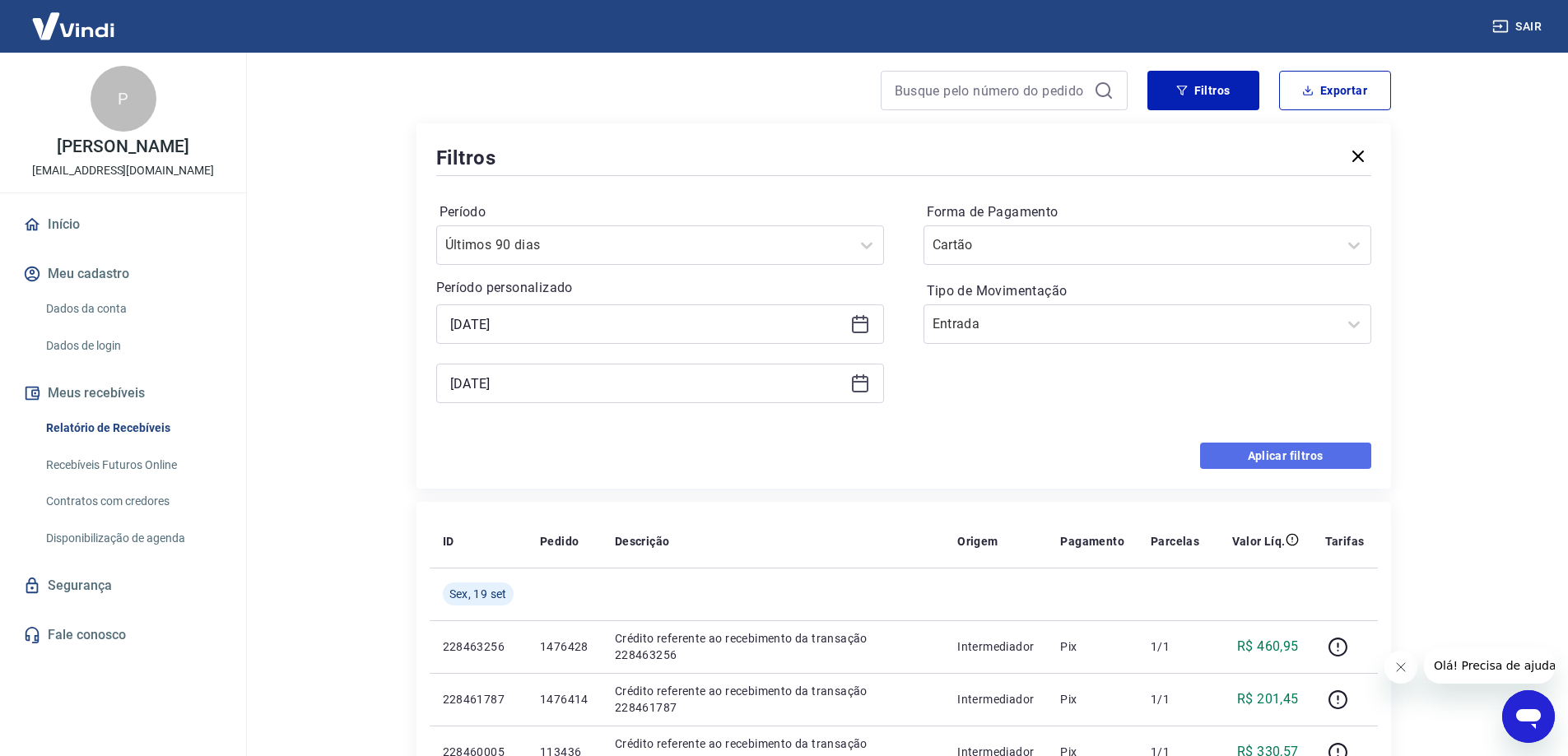
click at [1269, 457] on button "Aplicar filtros" at bounding box center [1286, 456] width 171 height 27
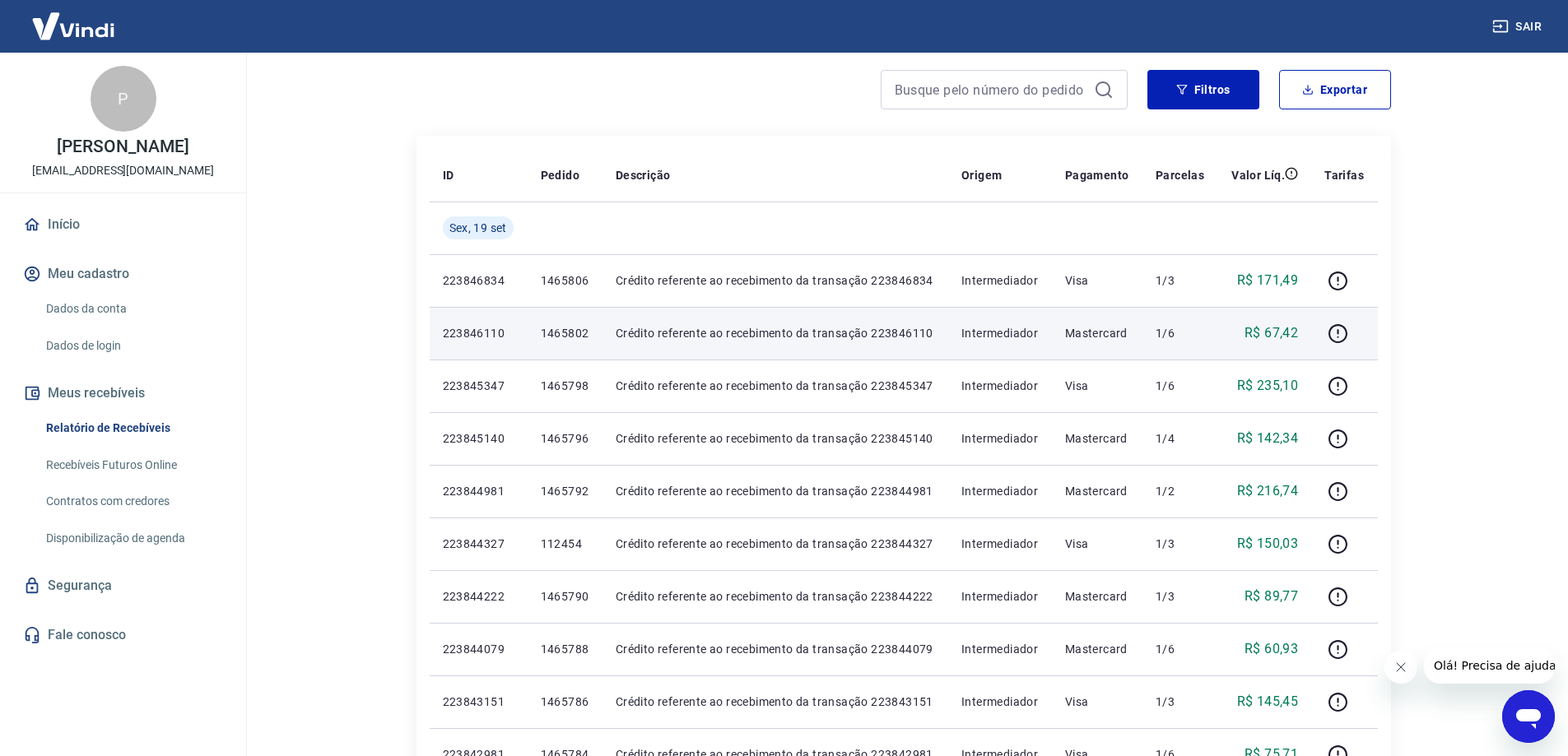
scroll to position [165, 0]
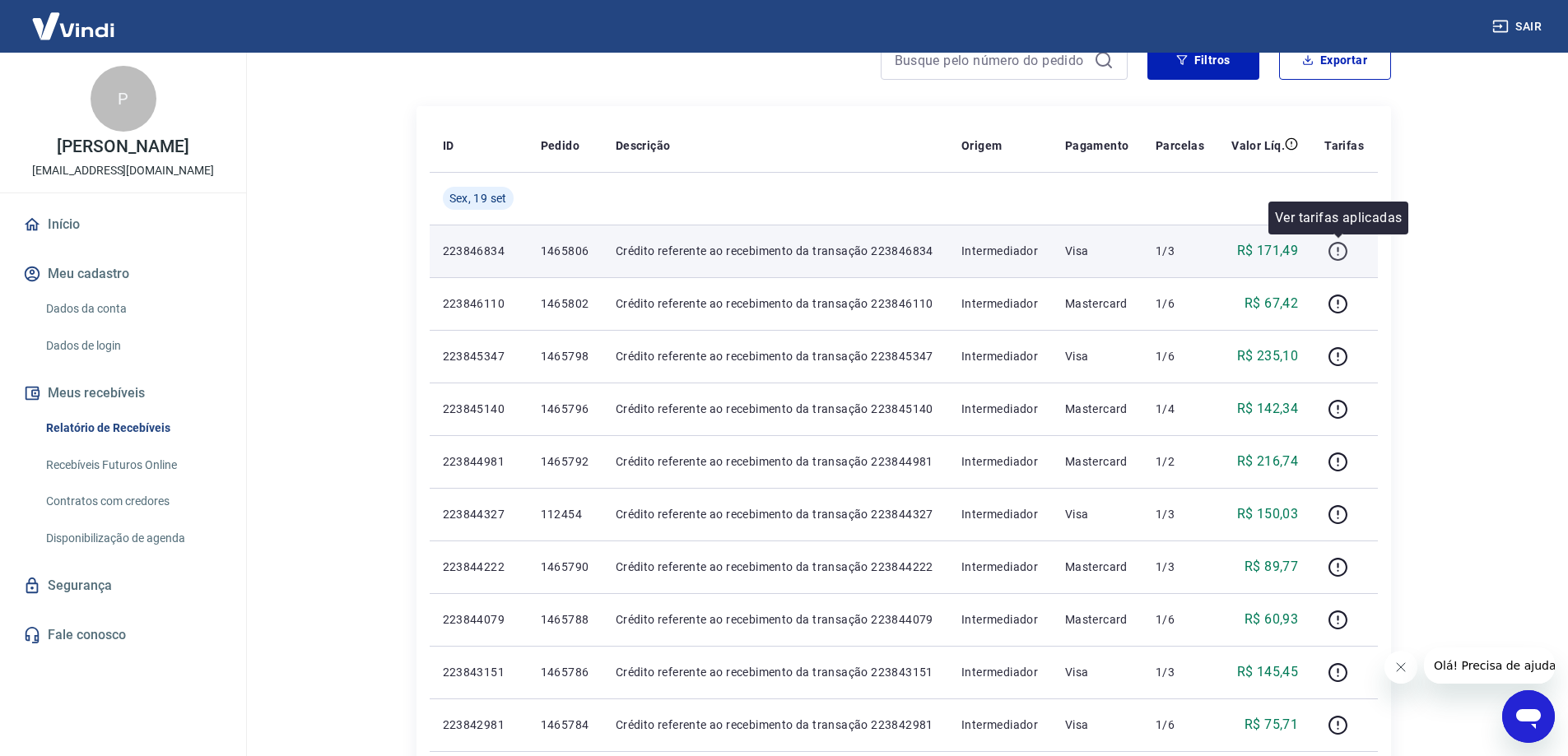
click at [1336, 248] on icon "button" at bounding box center [1337, 251] width 20 height 20
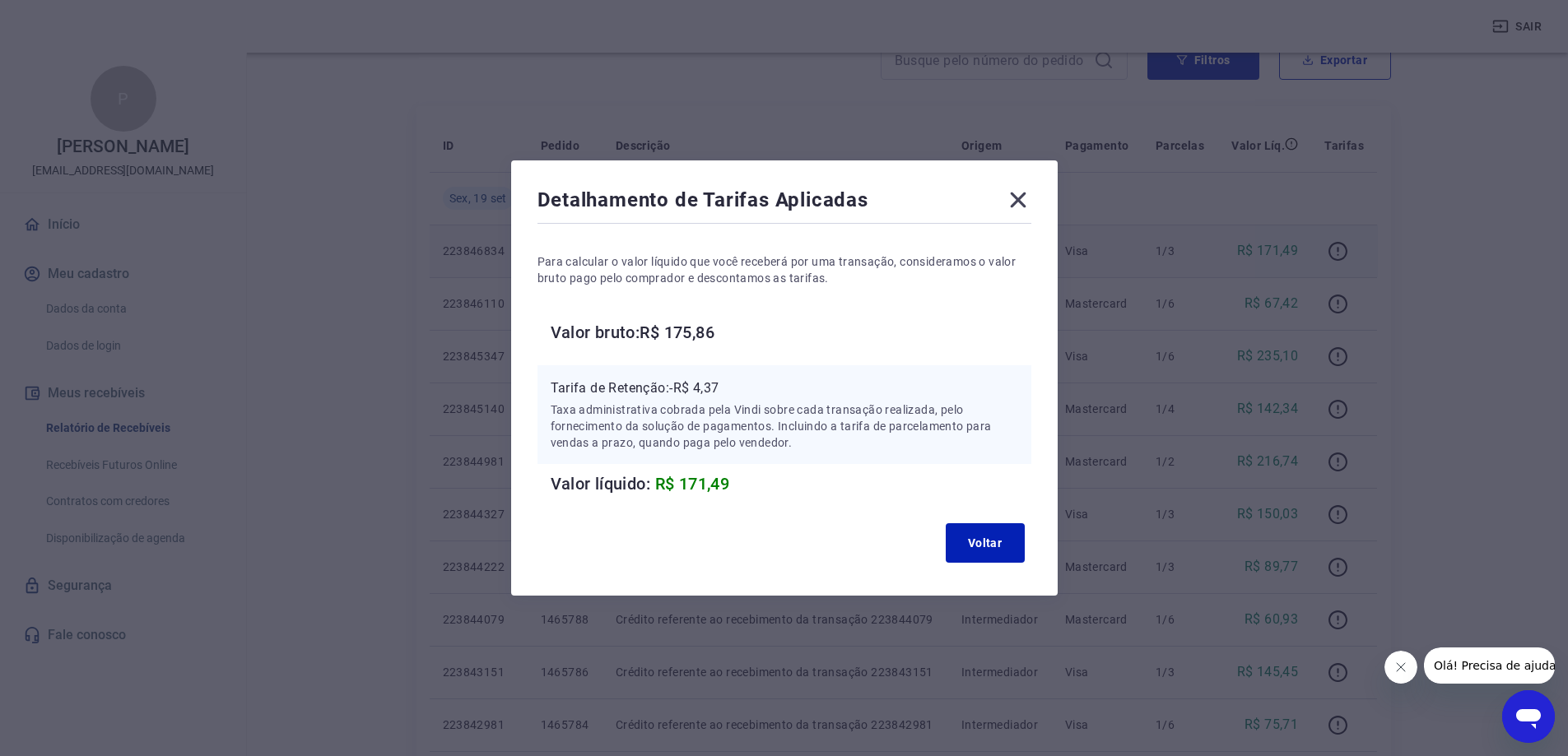
click at [1015, 198] on icon at bounding box center [1019, 200] width 27 height 27
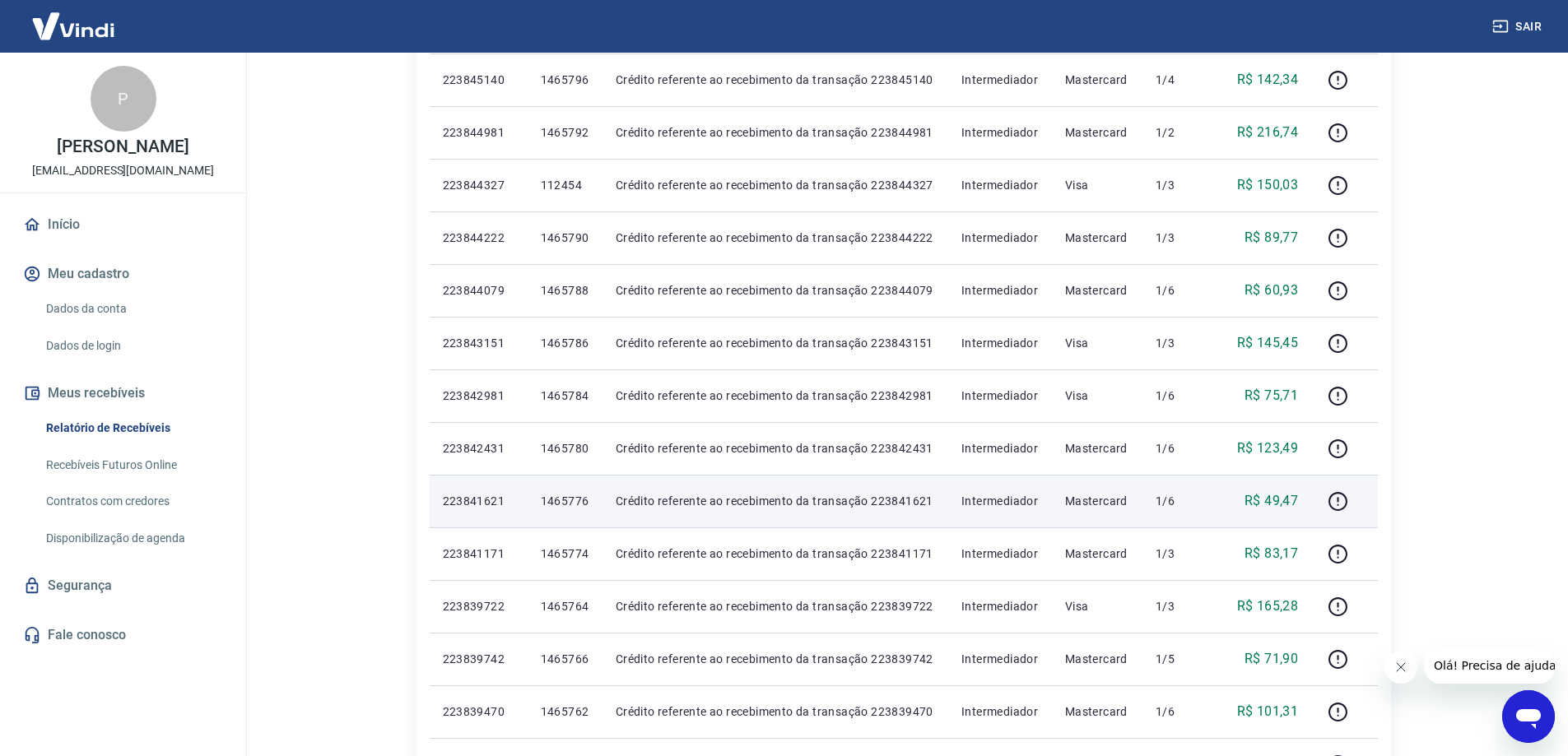
scroll to position [957, 0]
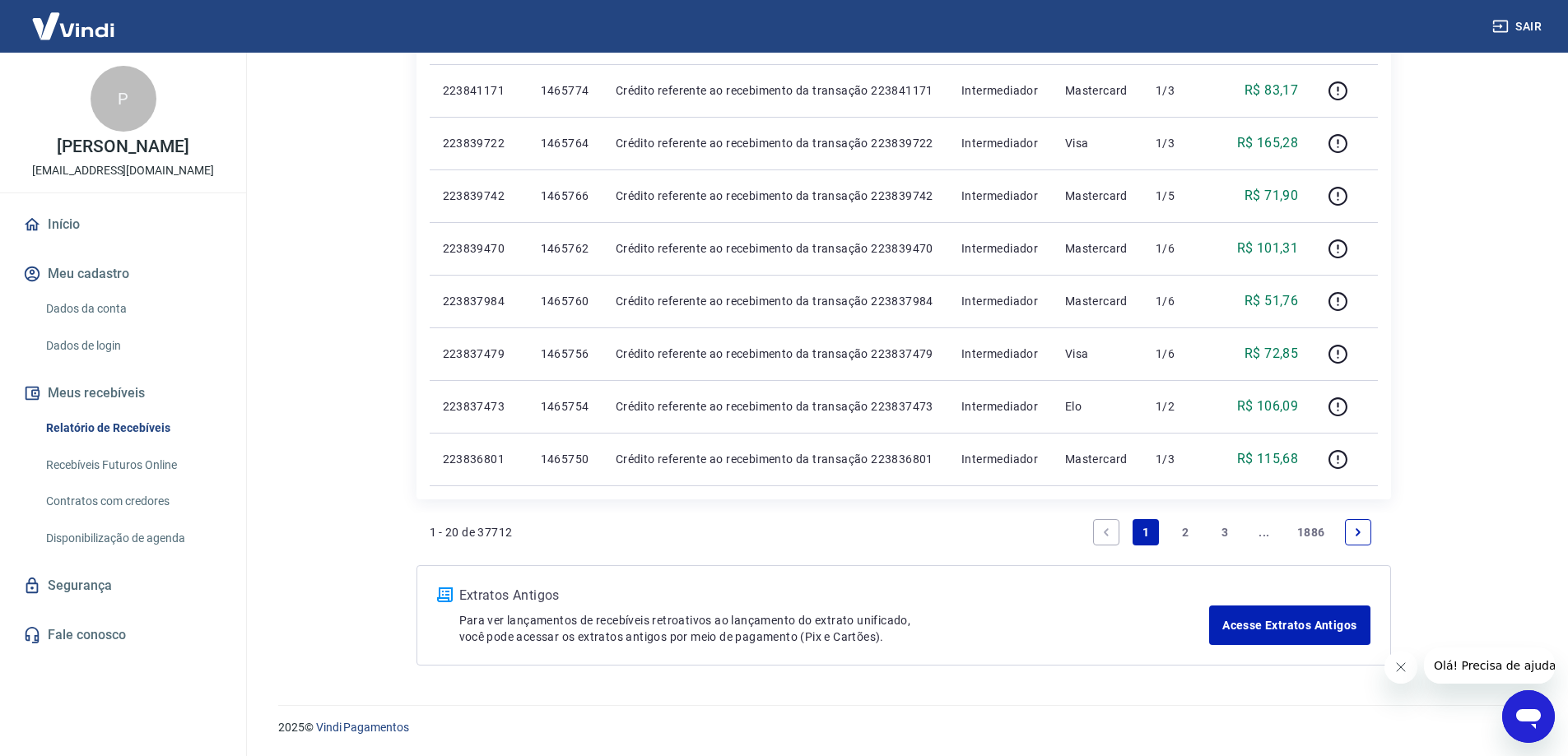
click at [1191, 527] on link "2" at bounding box center [1185, 532] width 27 height 27
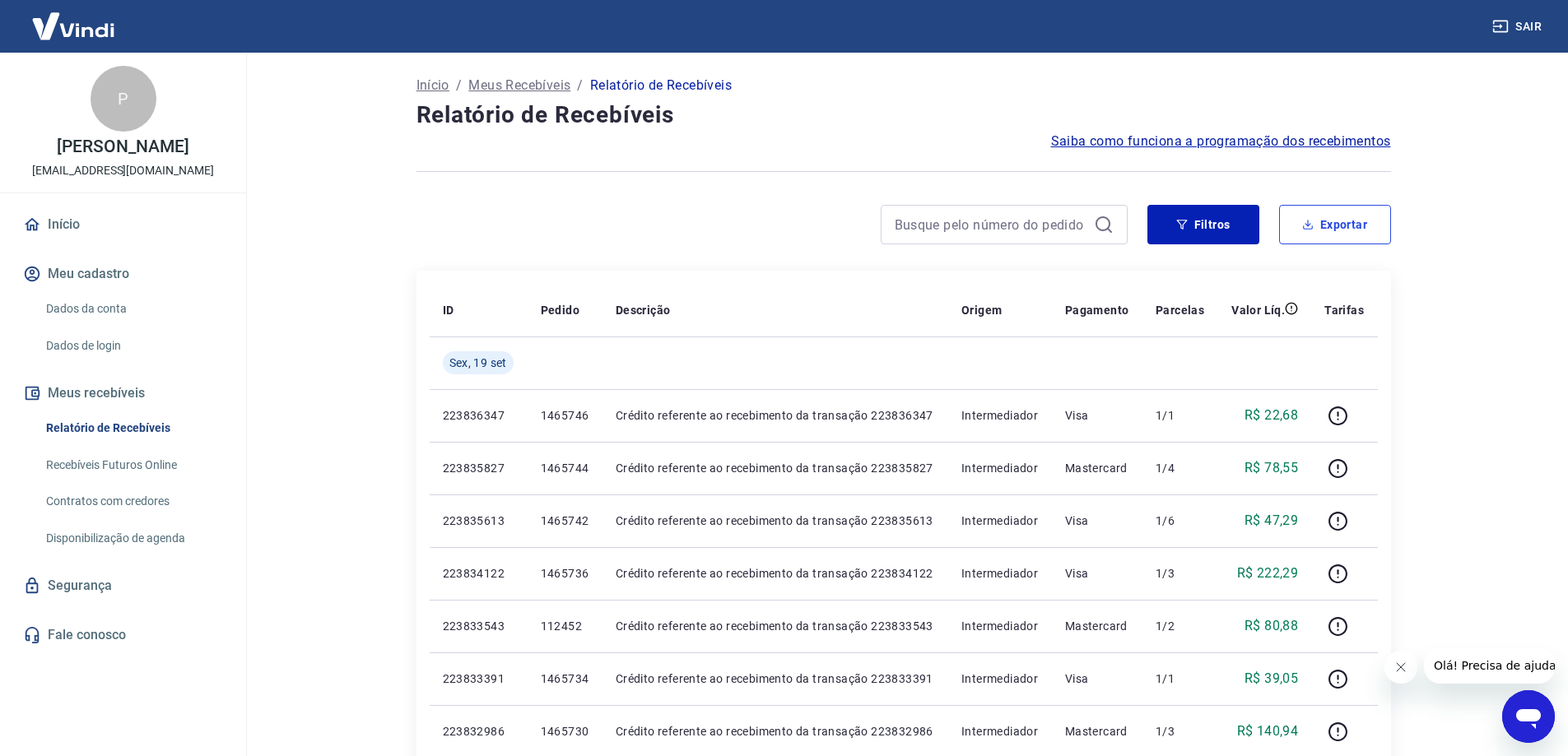
click at [1328, 219] on button "Exportar" at bounding box center [1335, 224] width 112 height 39
type input "13/08/2025"
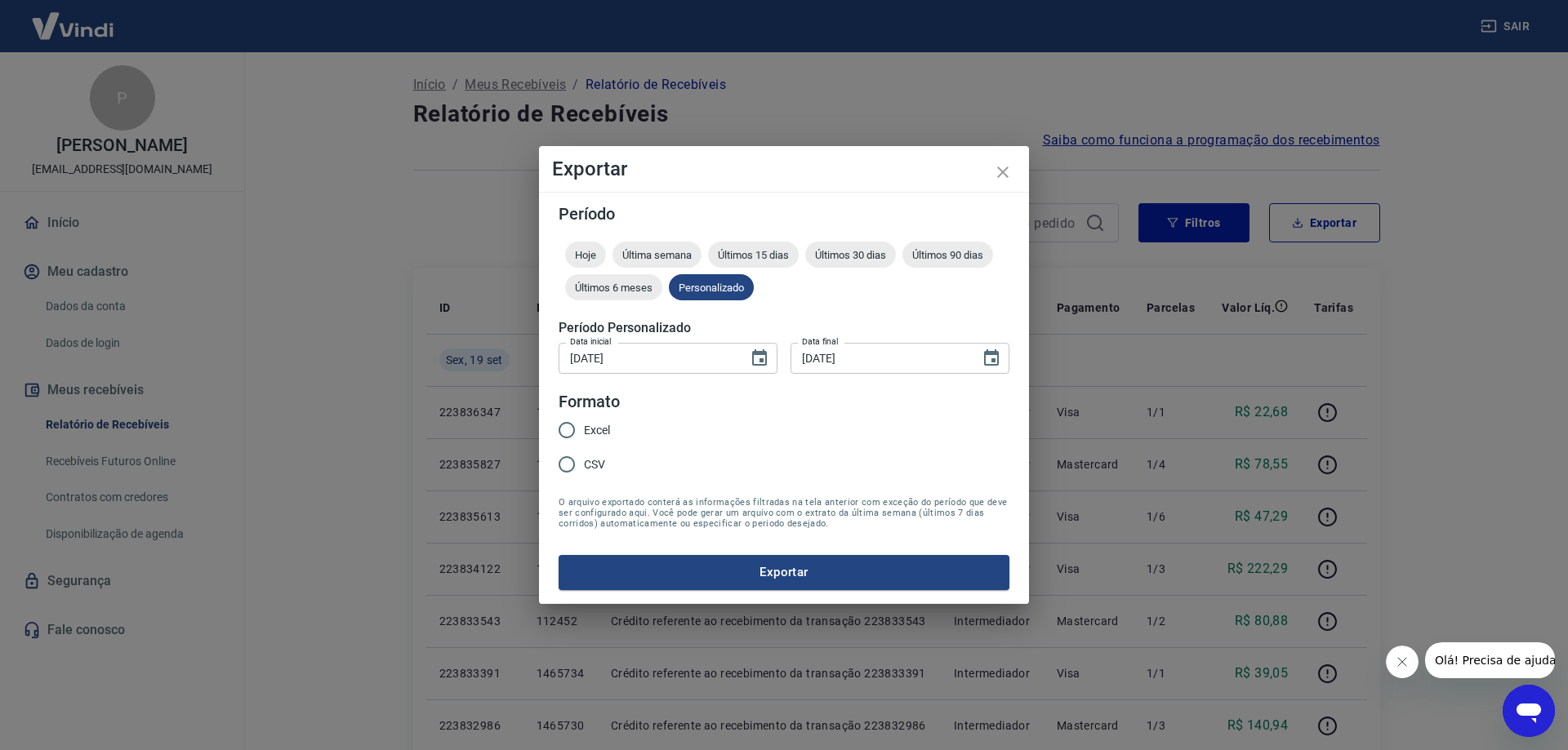
click at [573, 431] on input "Excel" at bounding box center [566, 430] width 34 height 34
radio input "true"
click at [766, 571] on button "Exportar" at bounding box center [784, 572] width 451 height 34
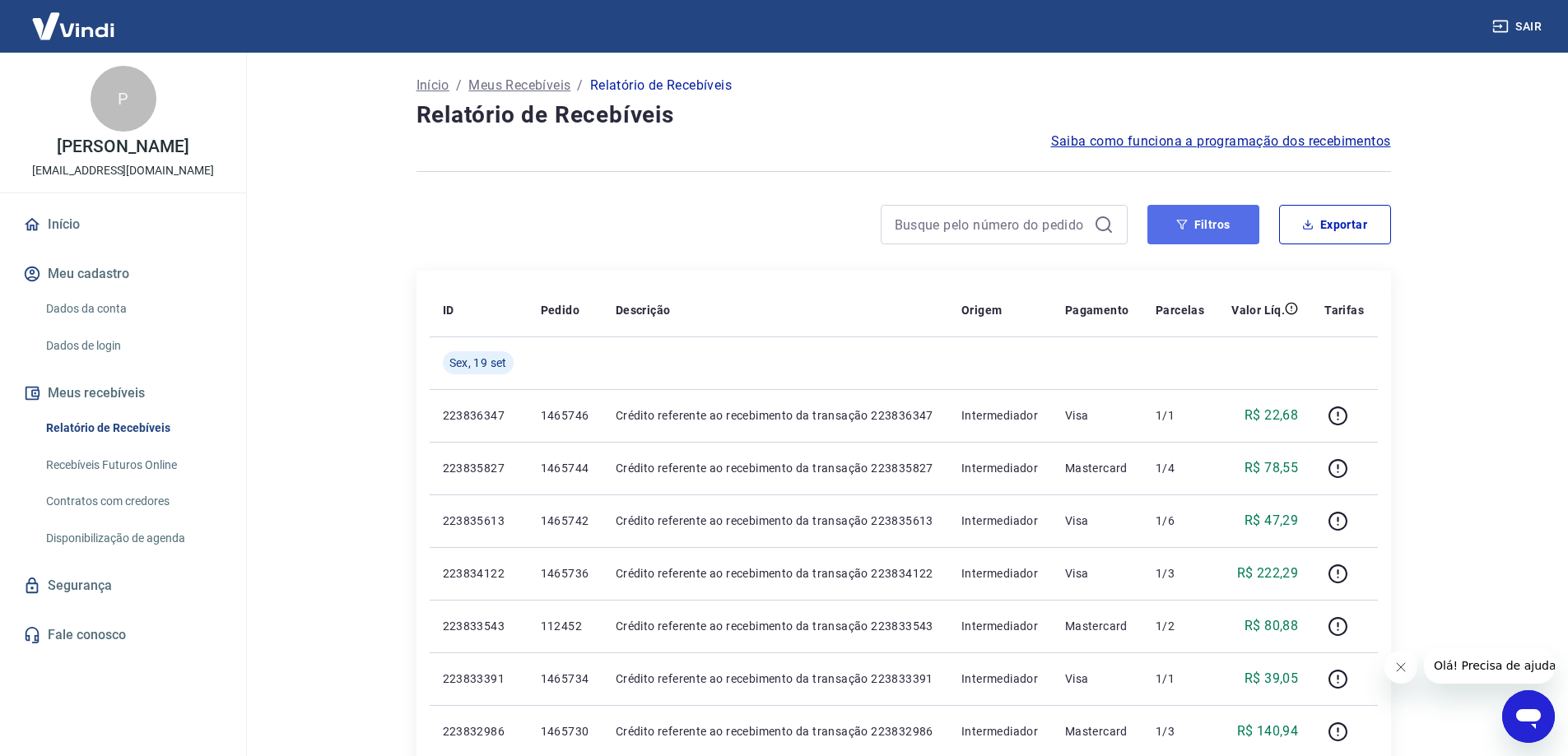
click at [1191, 223] on button "Filtros" at bounding box center [1204, 224] width 112 height 39
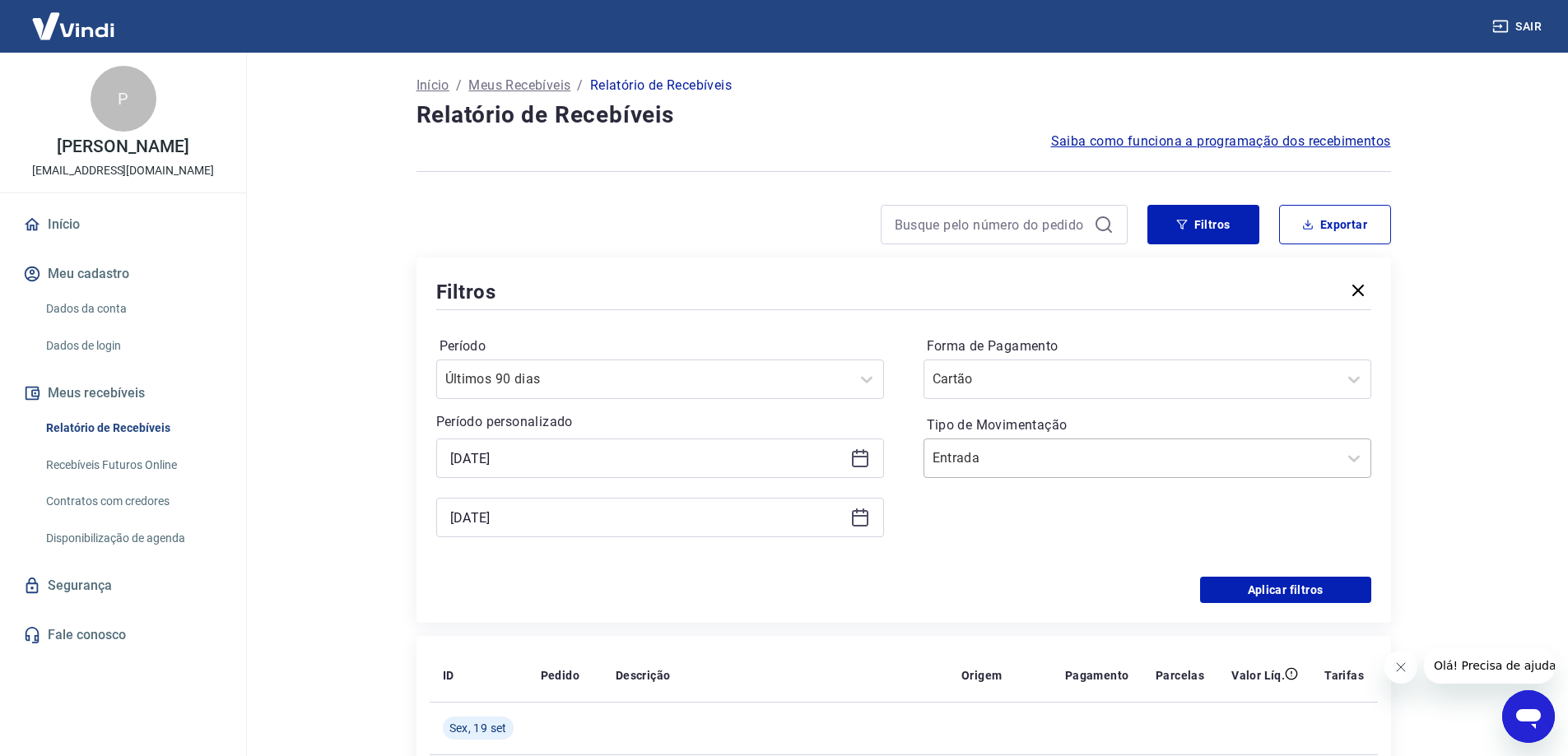
click at [1008, 458] on input "Tipo de Movimentação" at bounding box center [1015, 459] width 167 height 20
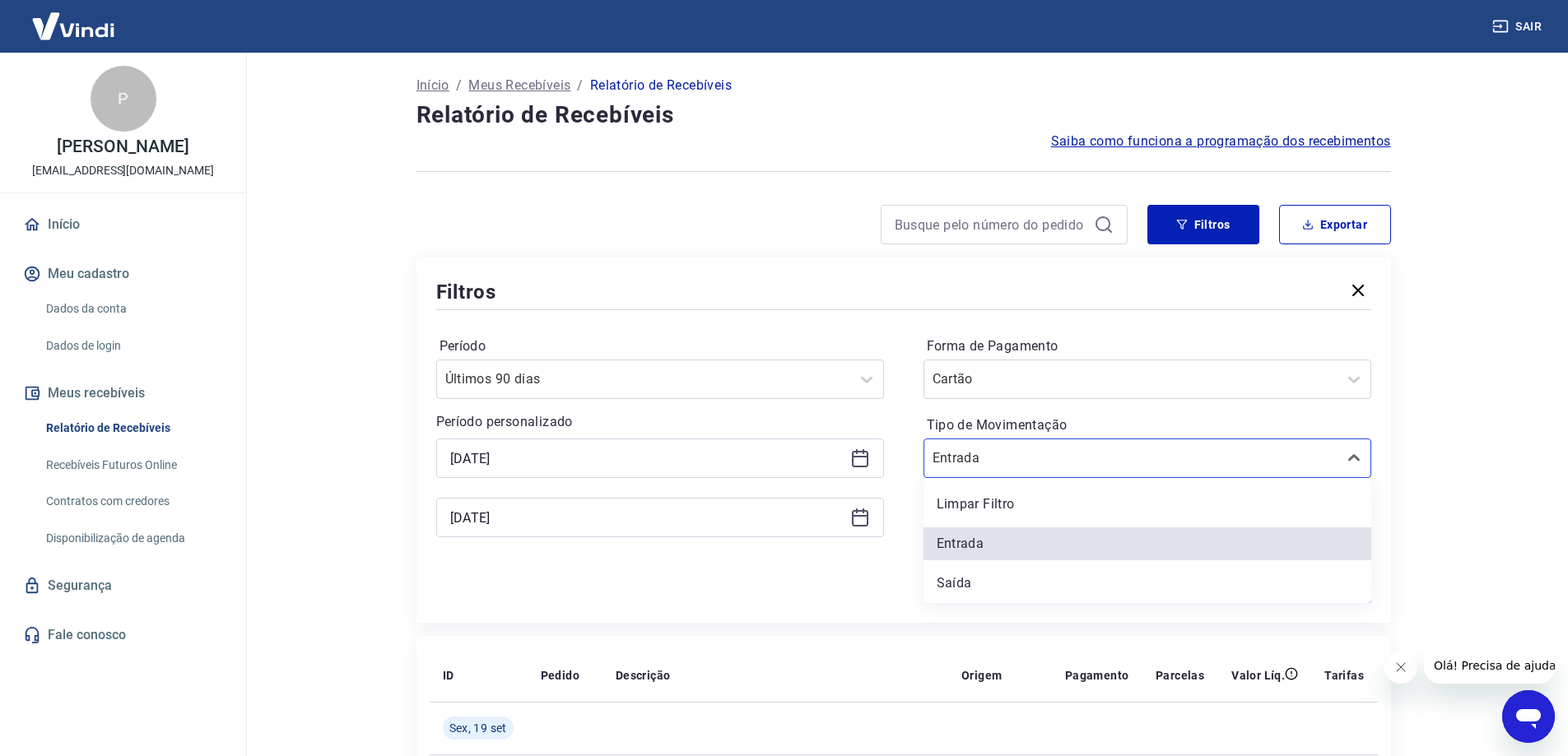
click at [1556, 451] on main "Início / Meus Recebíveis / Relatório de Recebíveis Relatório de Recebíveis Saib…" at bounding box center [903, 404] width 1329 height 703
click at [1340, 376] on div at bounding box center [1353, 379] width 33 height 33
click at [1540, 435] on main "Início / Meus Recebíveis / Relatório de Recebíveis Relatório de Recebíveis Saib…" at bounding box center [903, 404] width 1329 height 703
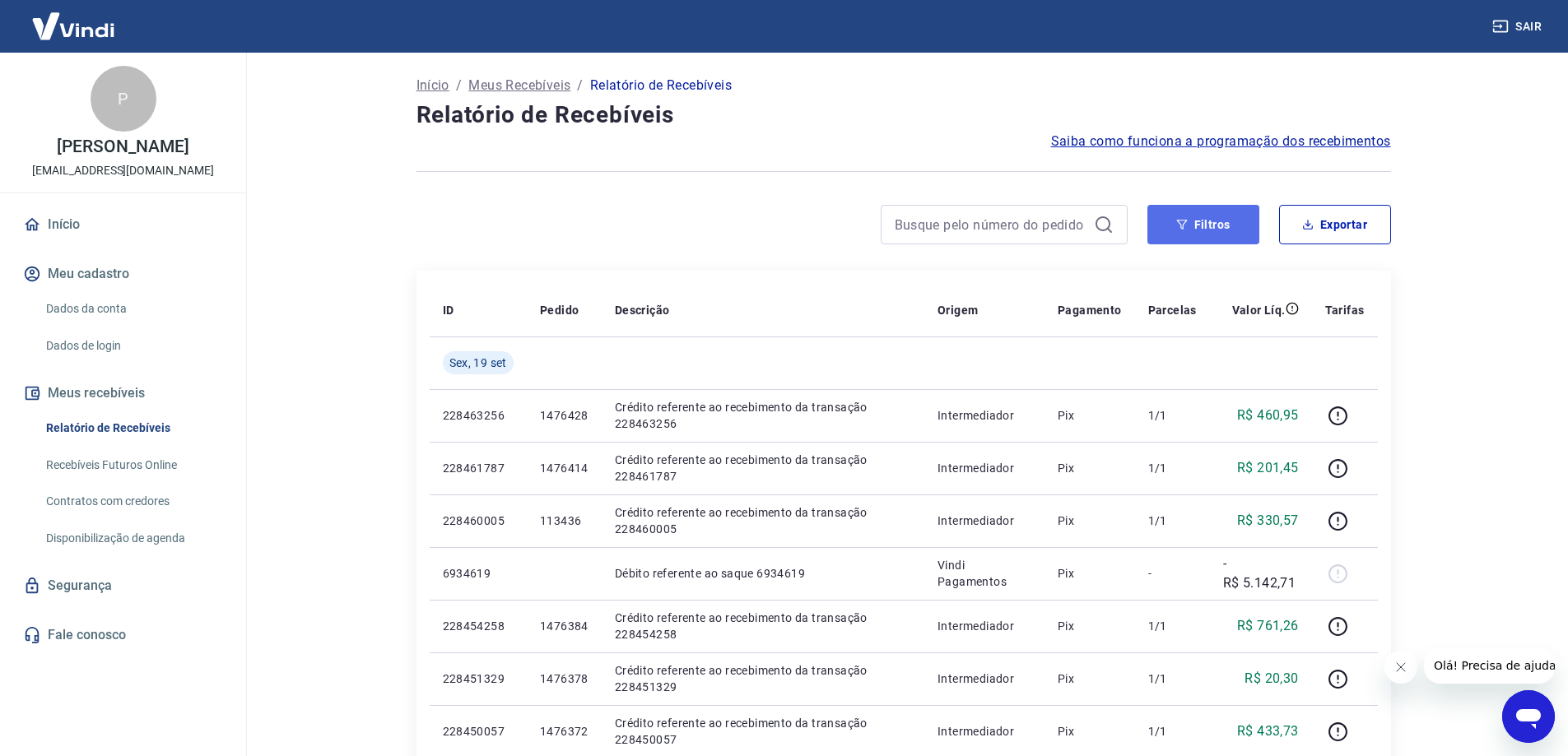
click at [1202, 223] on button "Filtros" at bounding box center [1204, 224] width 112 height 39
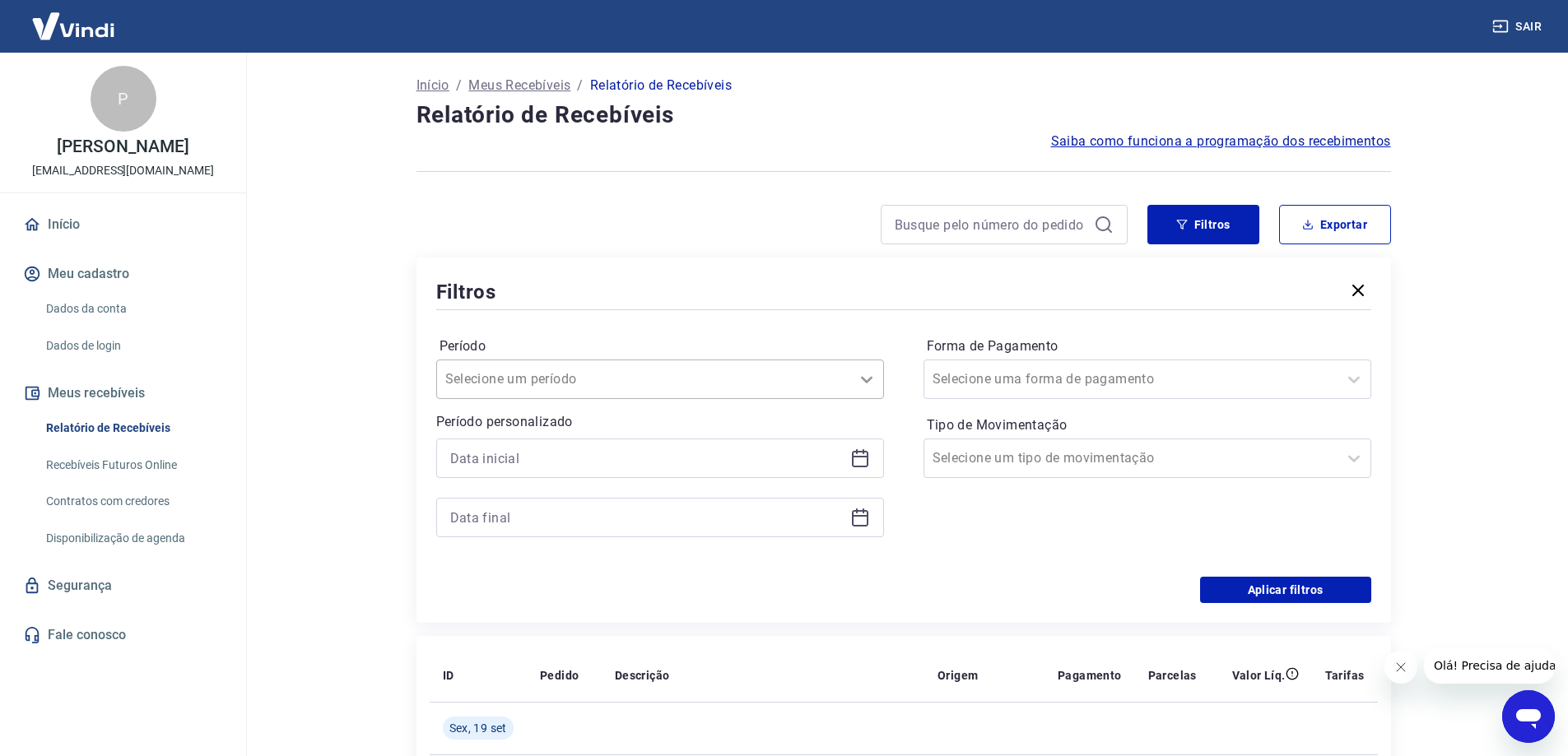
click at [860, 370] on icon at bounding box center [866, 379] width 20 height 20
click at [800, 279] on div "Filtros" at bounding box center [904, 292] width 935 height 28
click at [1020, 382] on input "Forma de Pagamento" at bounding box center [1015, 379] width 167 height 20
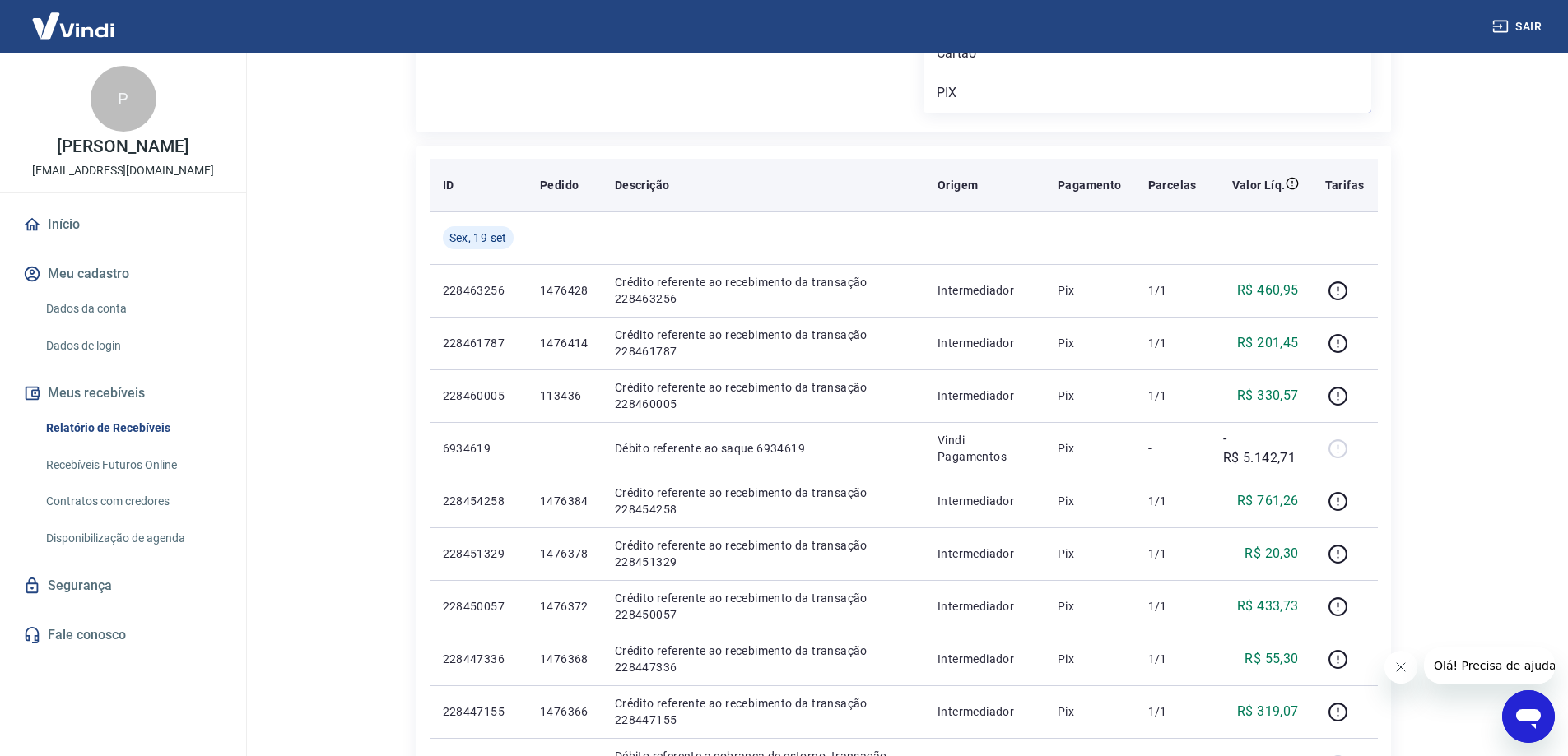
scroll to position [82, 0]
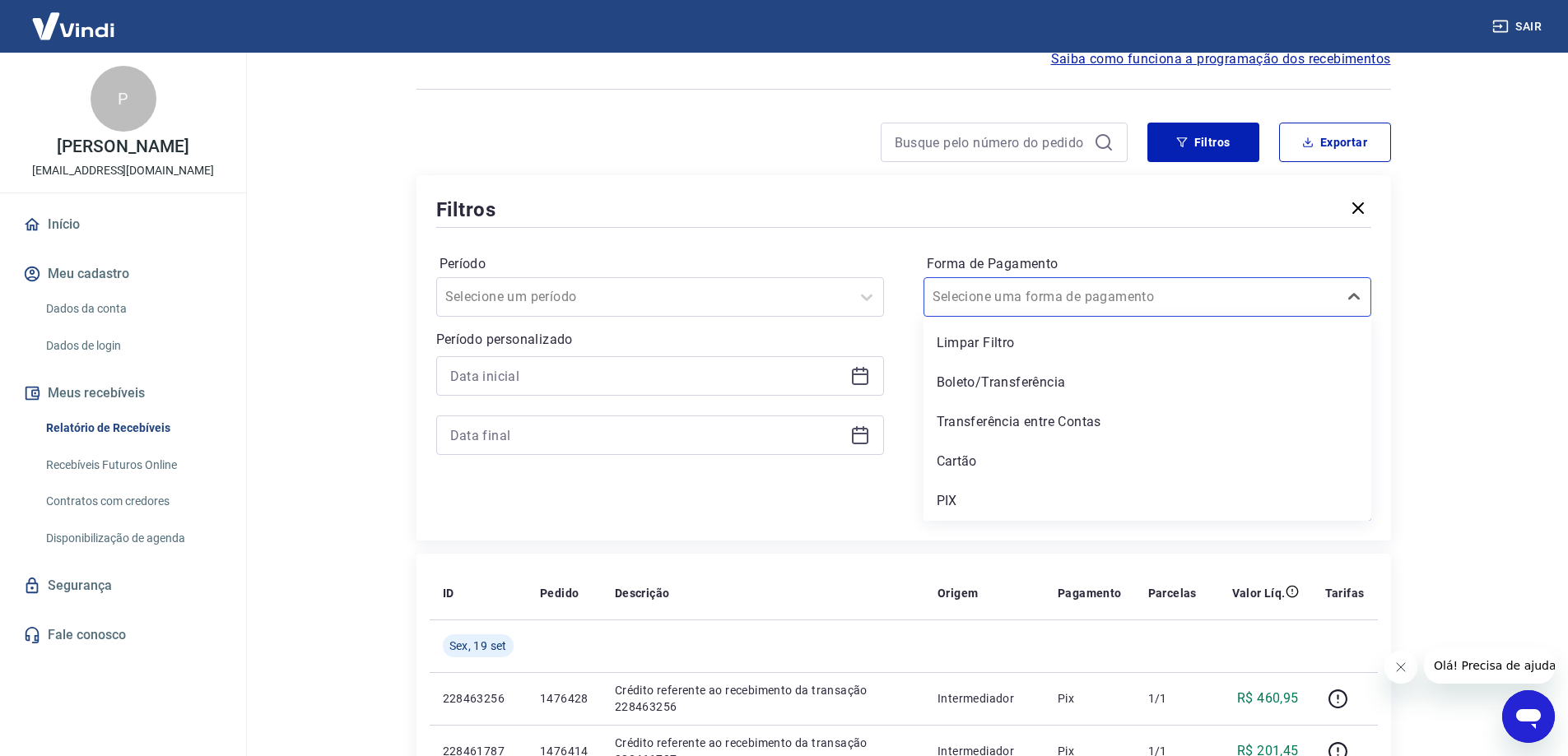
click at [890, 484] on div "Período Selecione um período Período personalizado Forma de Pagamento option Ca…" at bounding box center [904, 363] width 935 height 264
